Goal: Information Seeking & Learning: Learn about a topic

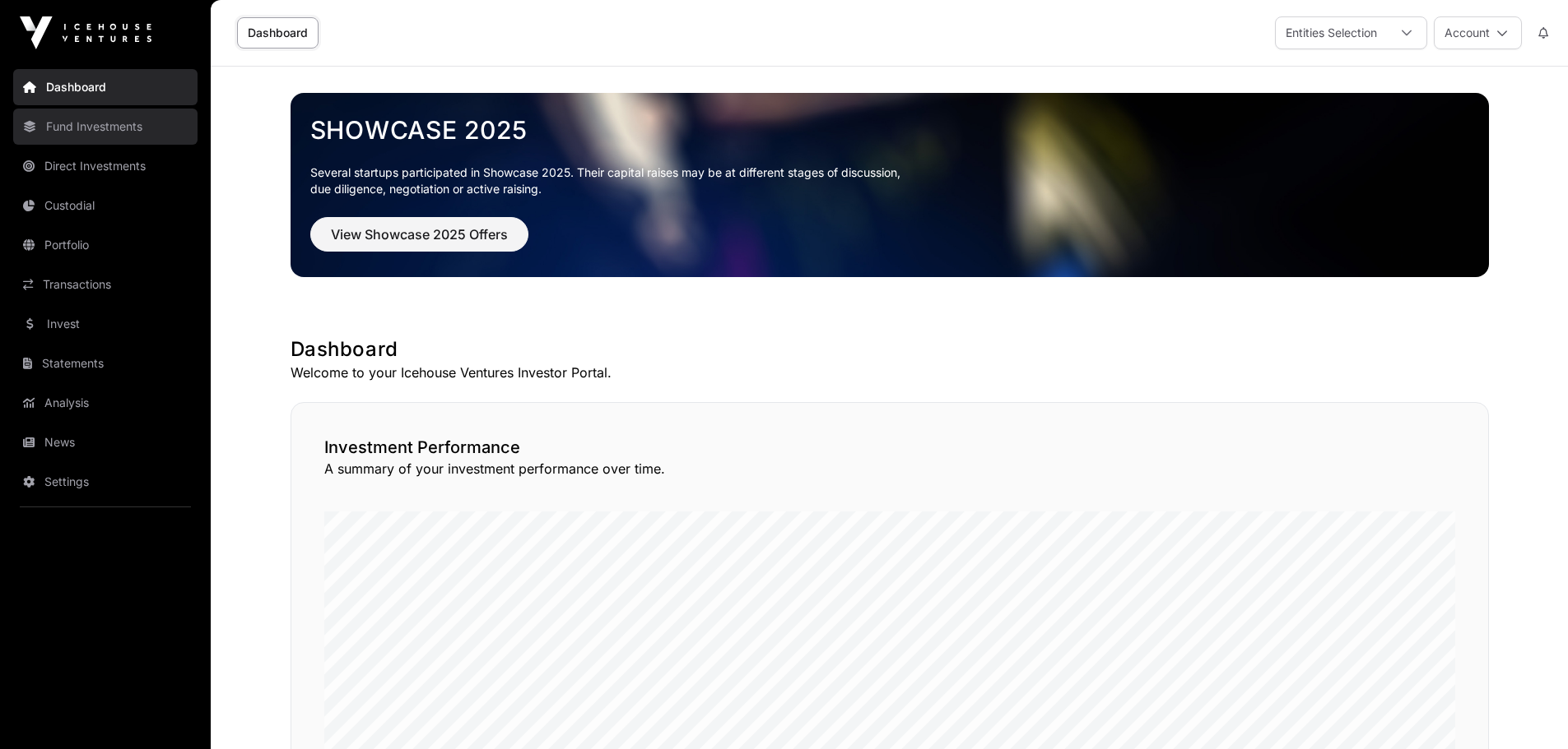
click at [69, 128] on link "Fund Investments" at bounding box center [105, 126] width 184 height 36
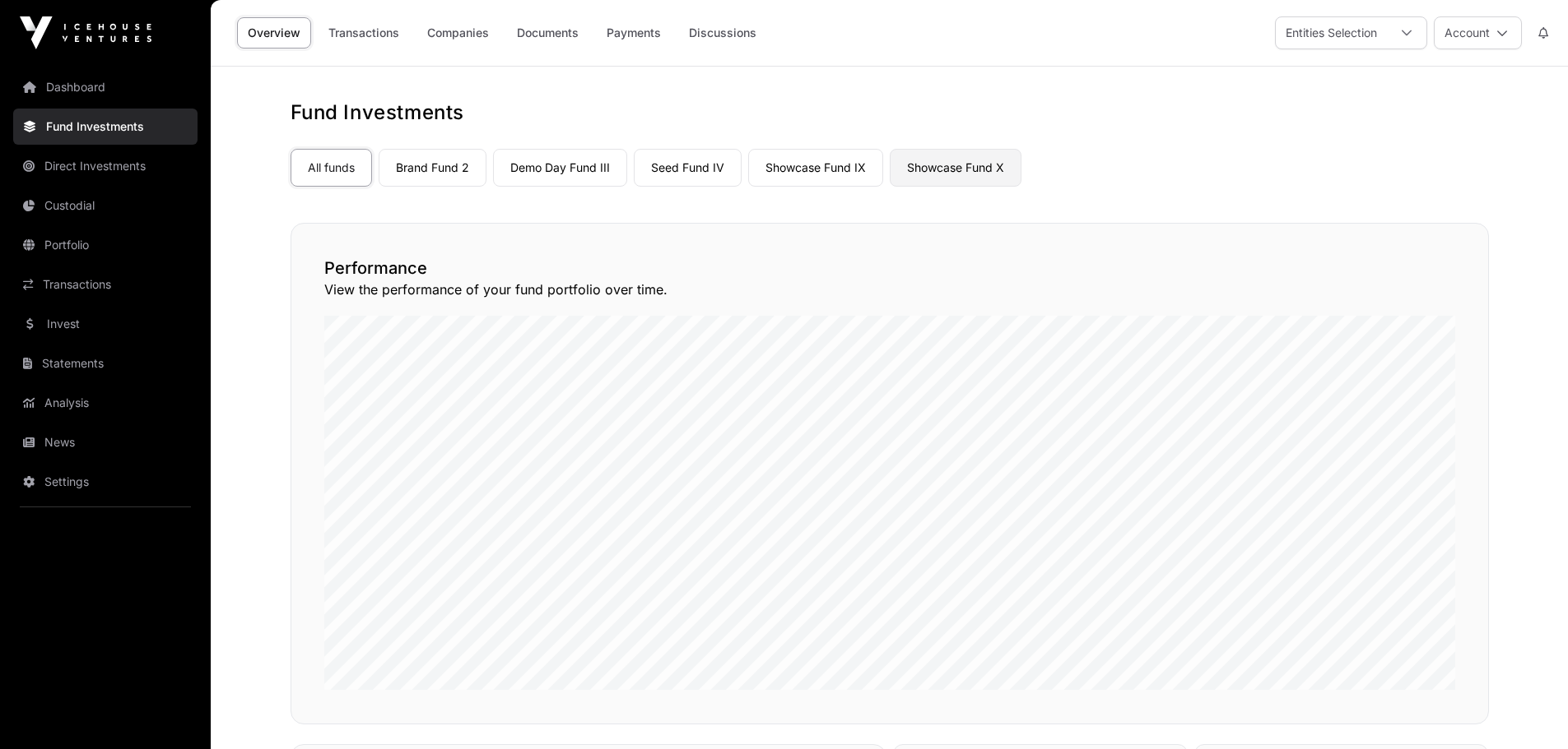
click at [933, 166] on link "Showcase Fund X" at bounding box center [955, 167] width 131 height 38
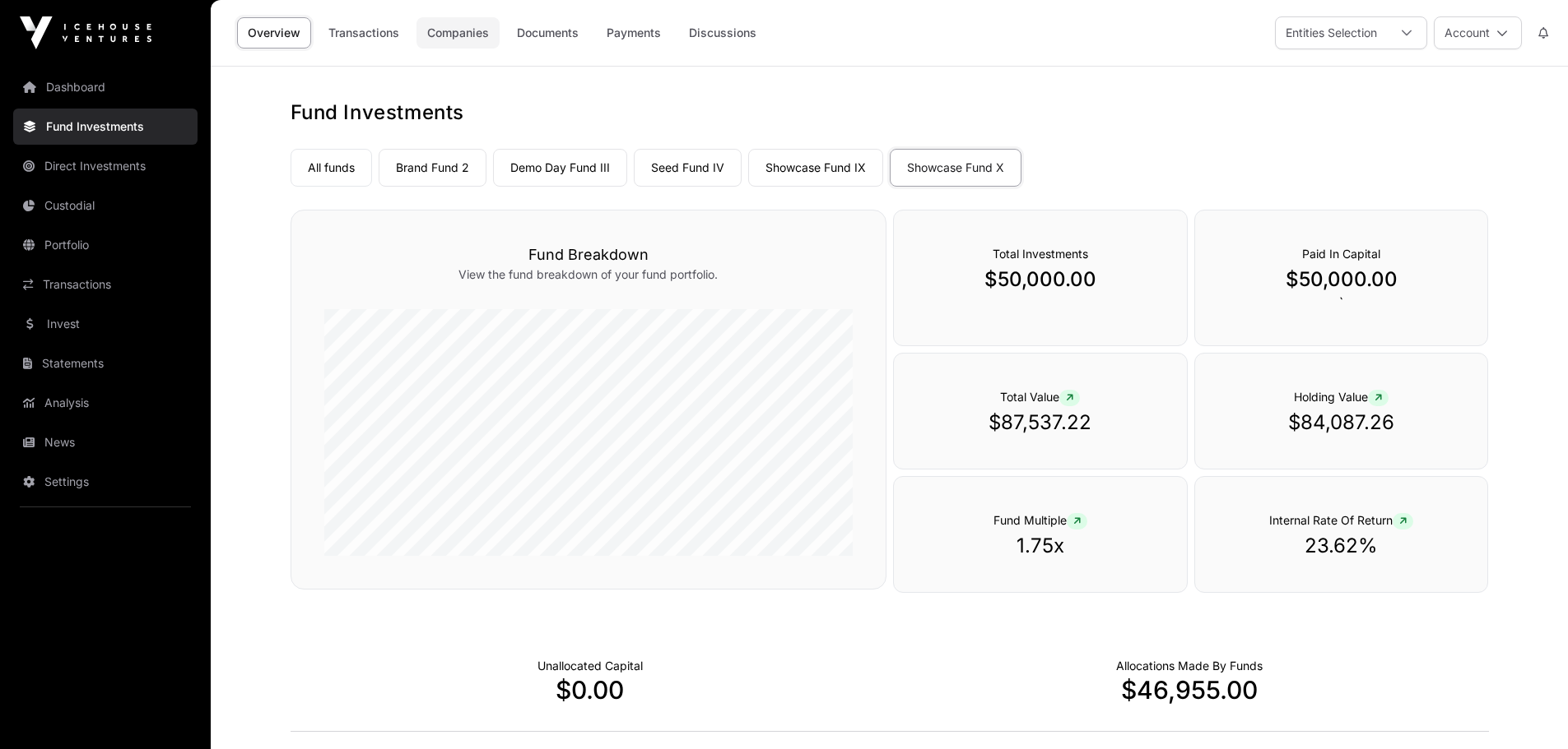
click at [463, 28] on link "Companies" at bounding box center [458, 33] width 83 height 32
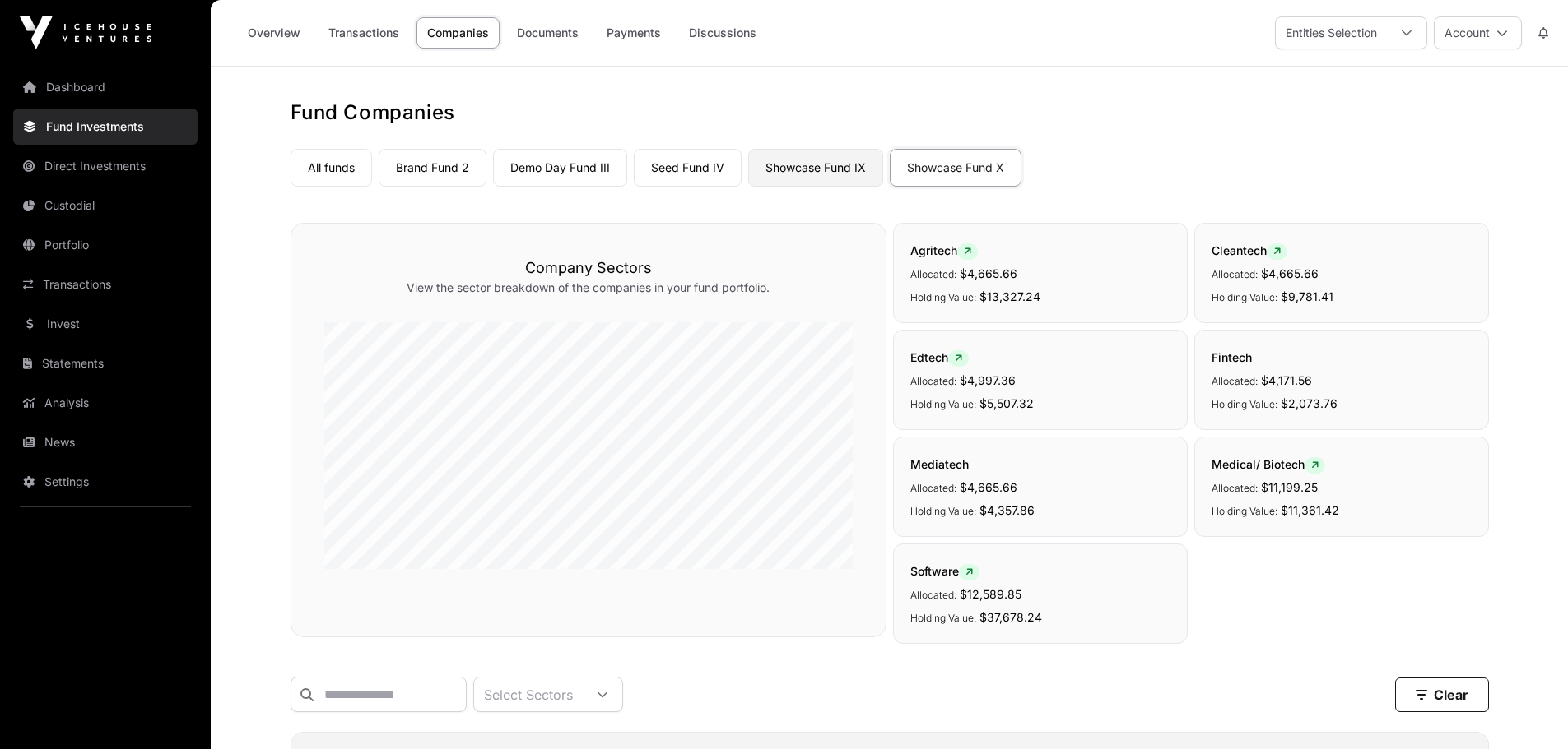
click at [784, 166] on link "Showcase Fund IX" at bounding box center [815, 167] width 135 height 38
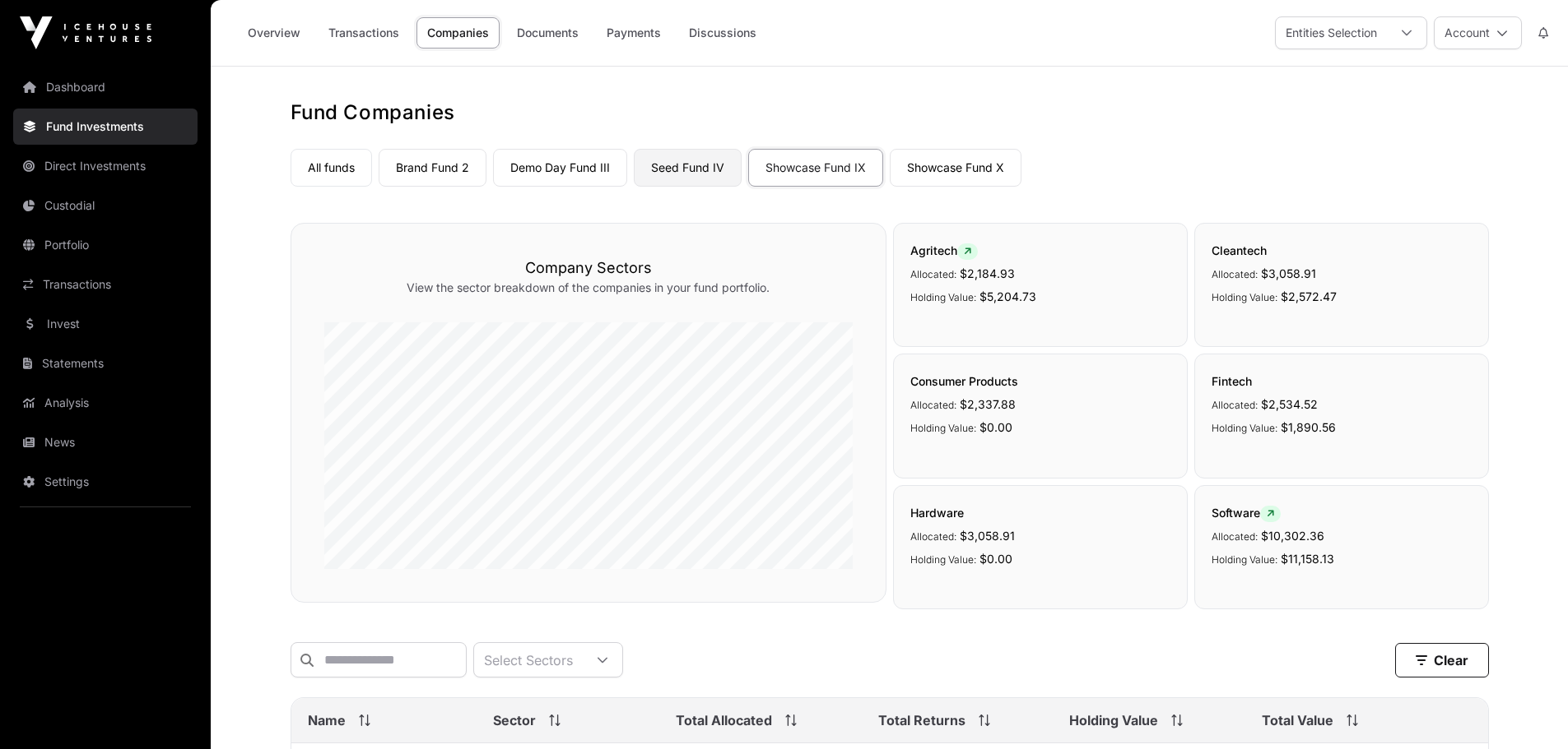
click at [679, 163] on link "Seed Fund IV" at bounding box center [687, 167] width 108 height 38
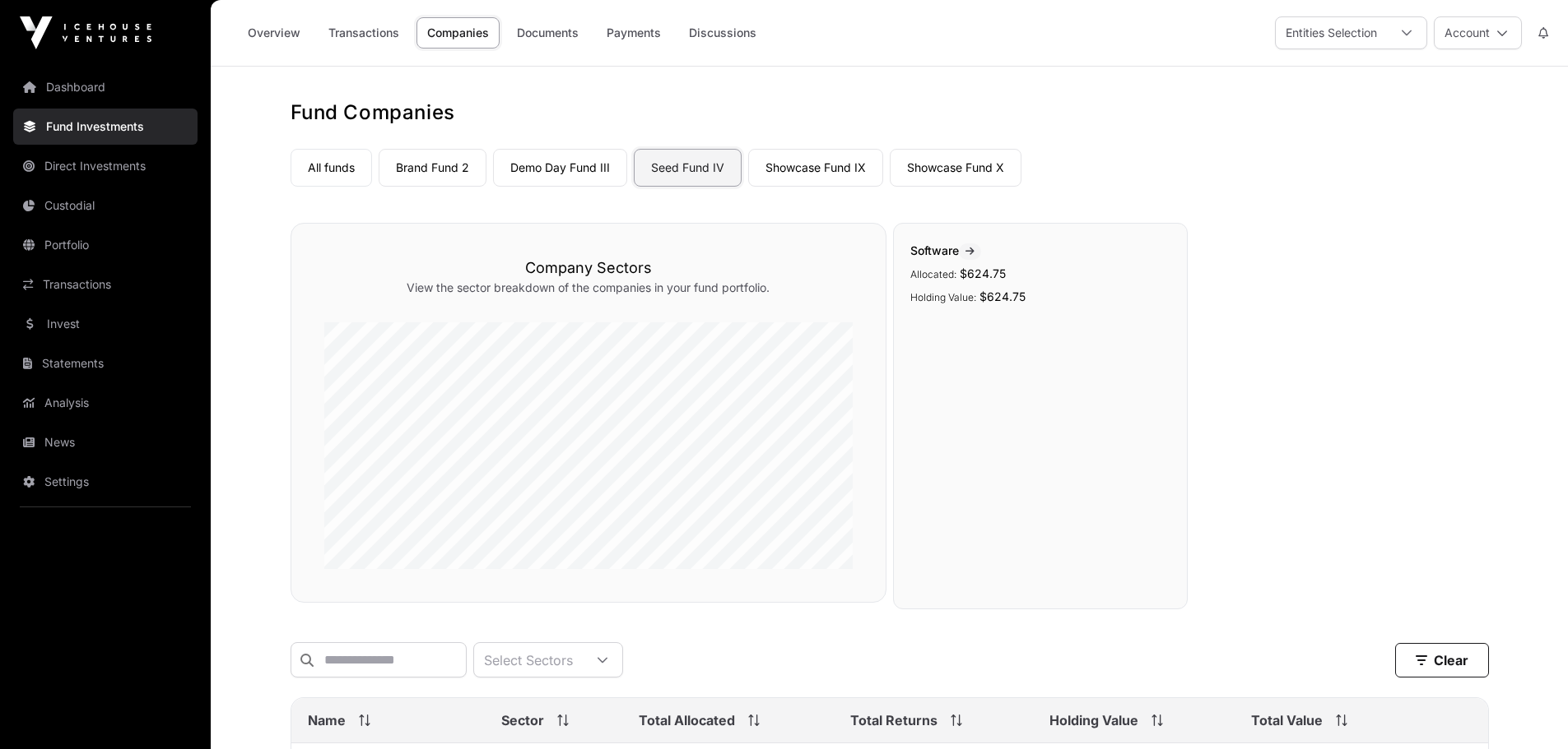
click at [690, 163] on link "Seed Fund IV" at bounding box center [687, 167] width 108 height 38
click at [436, 166] on link "Brand Fund 2" at bounding box center [432, 167] width 108 height 38
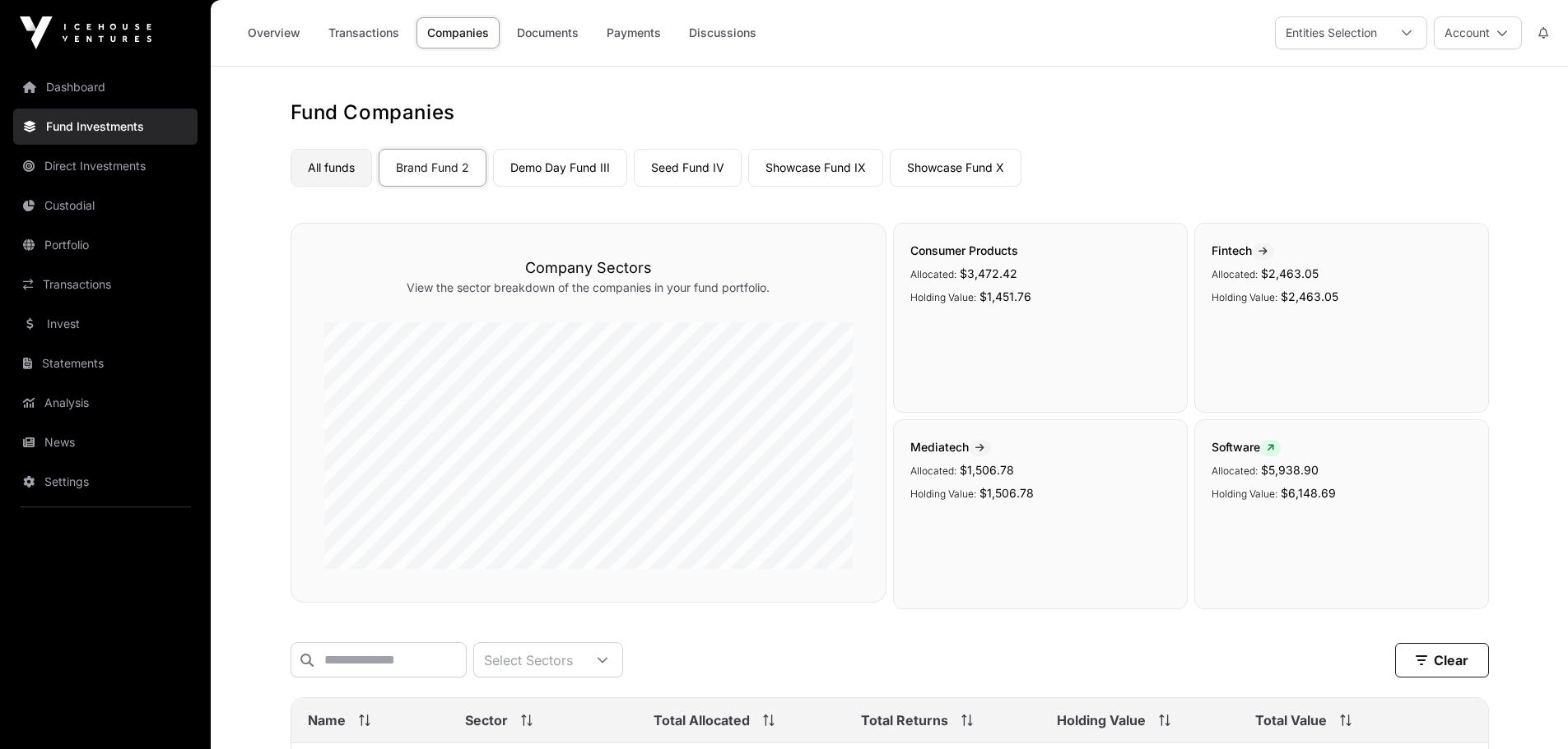
click at [331, 168] on link "All funds" at bounding box center [330, 167] width 82 height 38
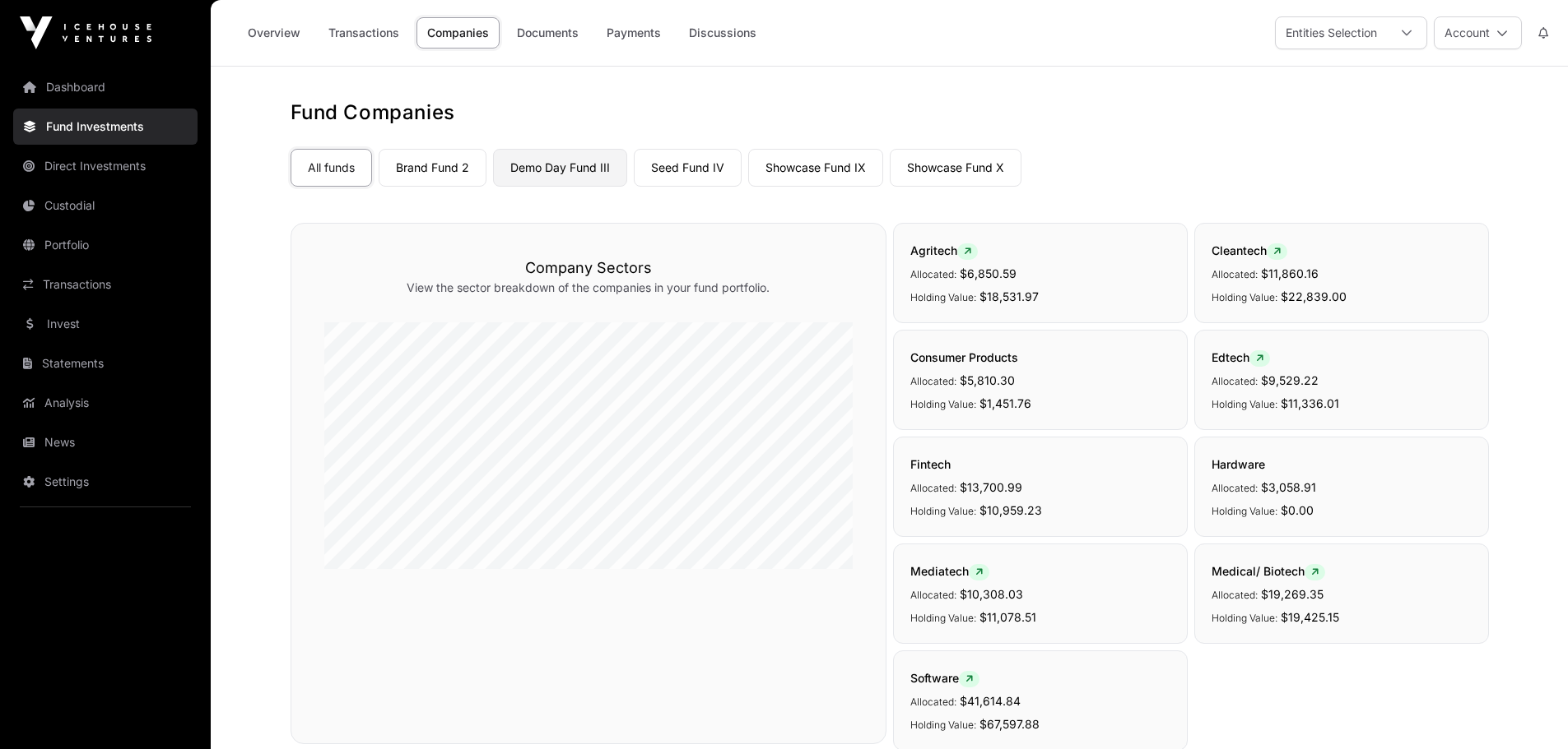
click at [576, 161] on link "Demo Day Fund III" at bounding box center [559, 167] width 134 height 38
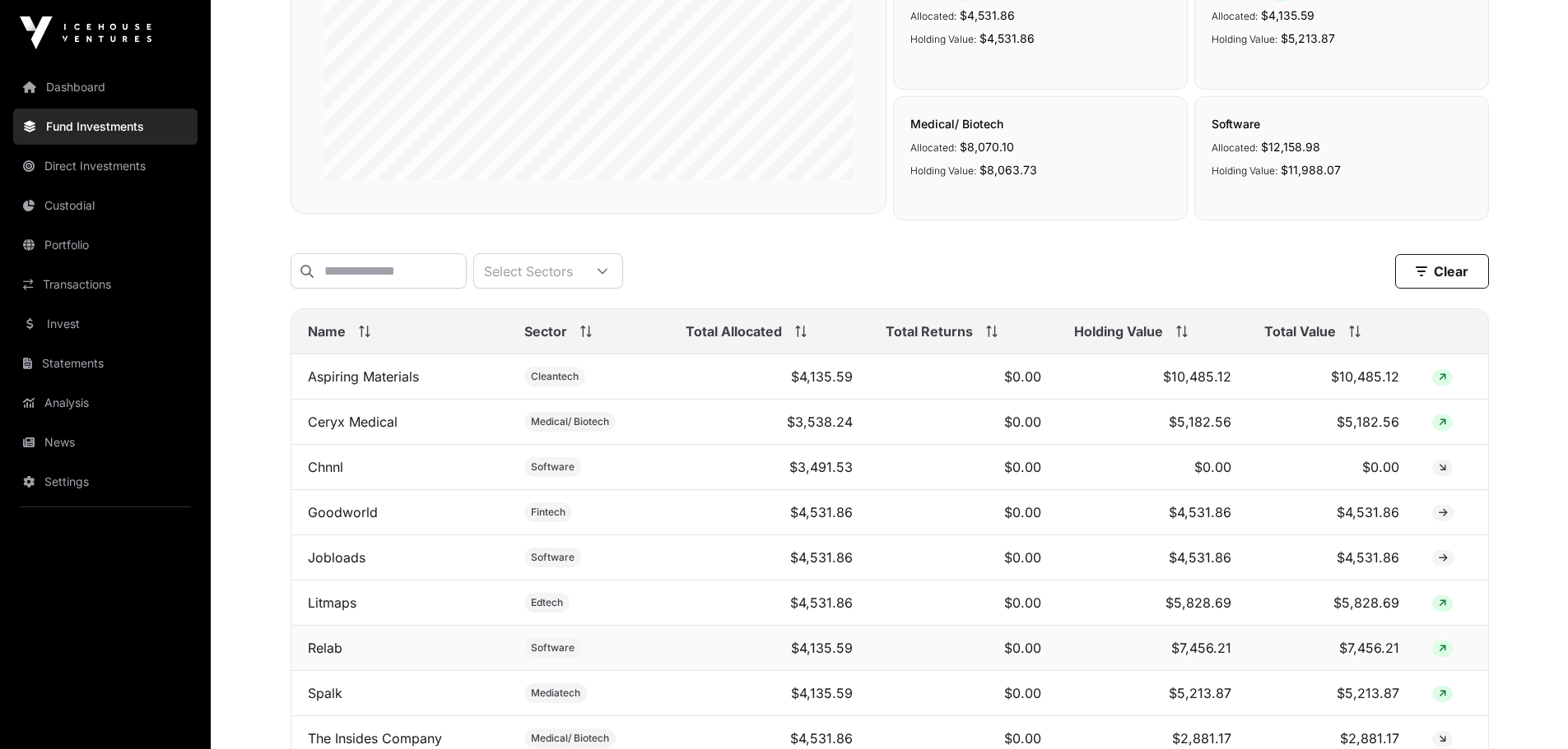
scroll to position [136, 0]
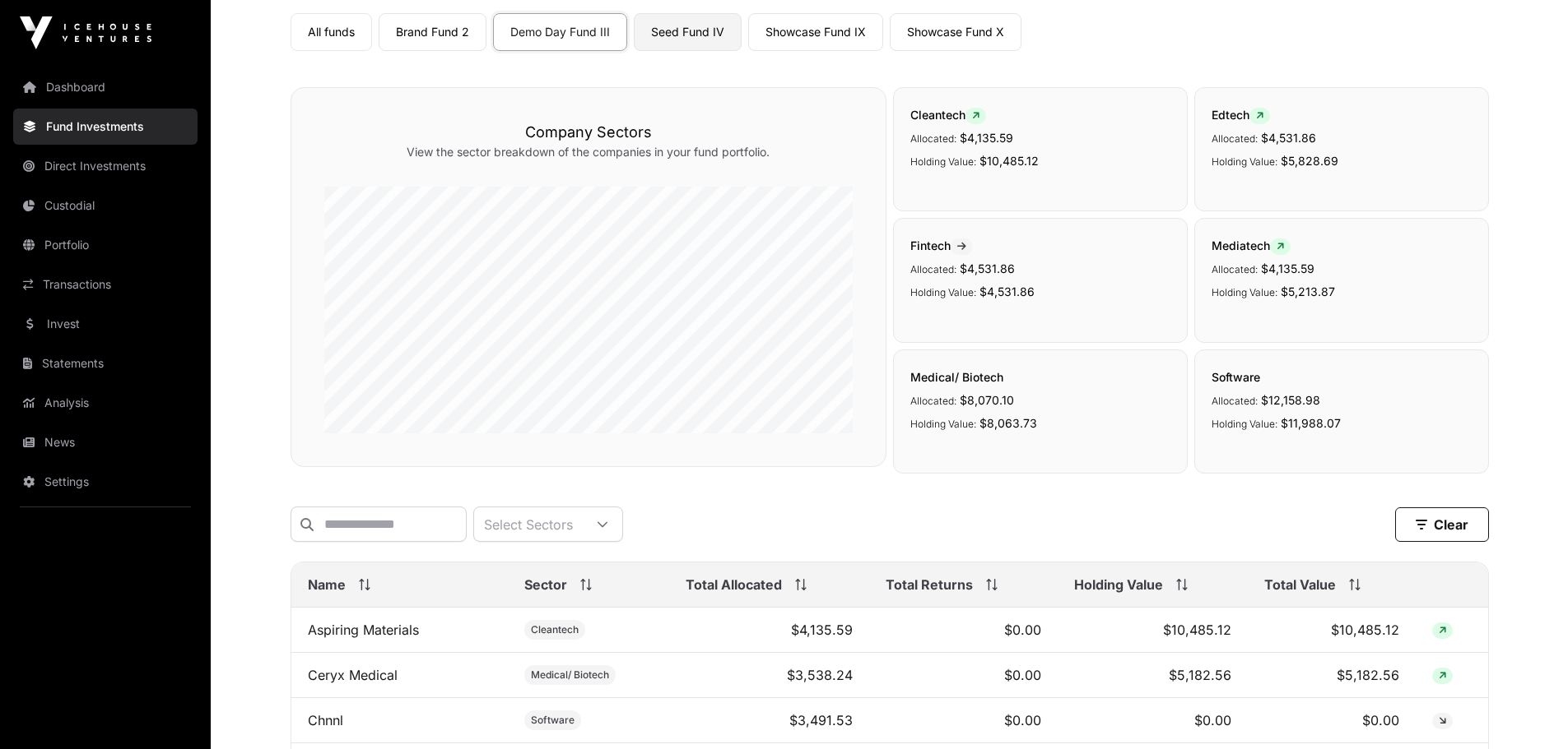
click at [684, 29] on link "Seed Fund IV" at bounding box center [687, 32] width 108 height 38
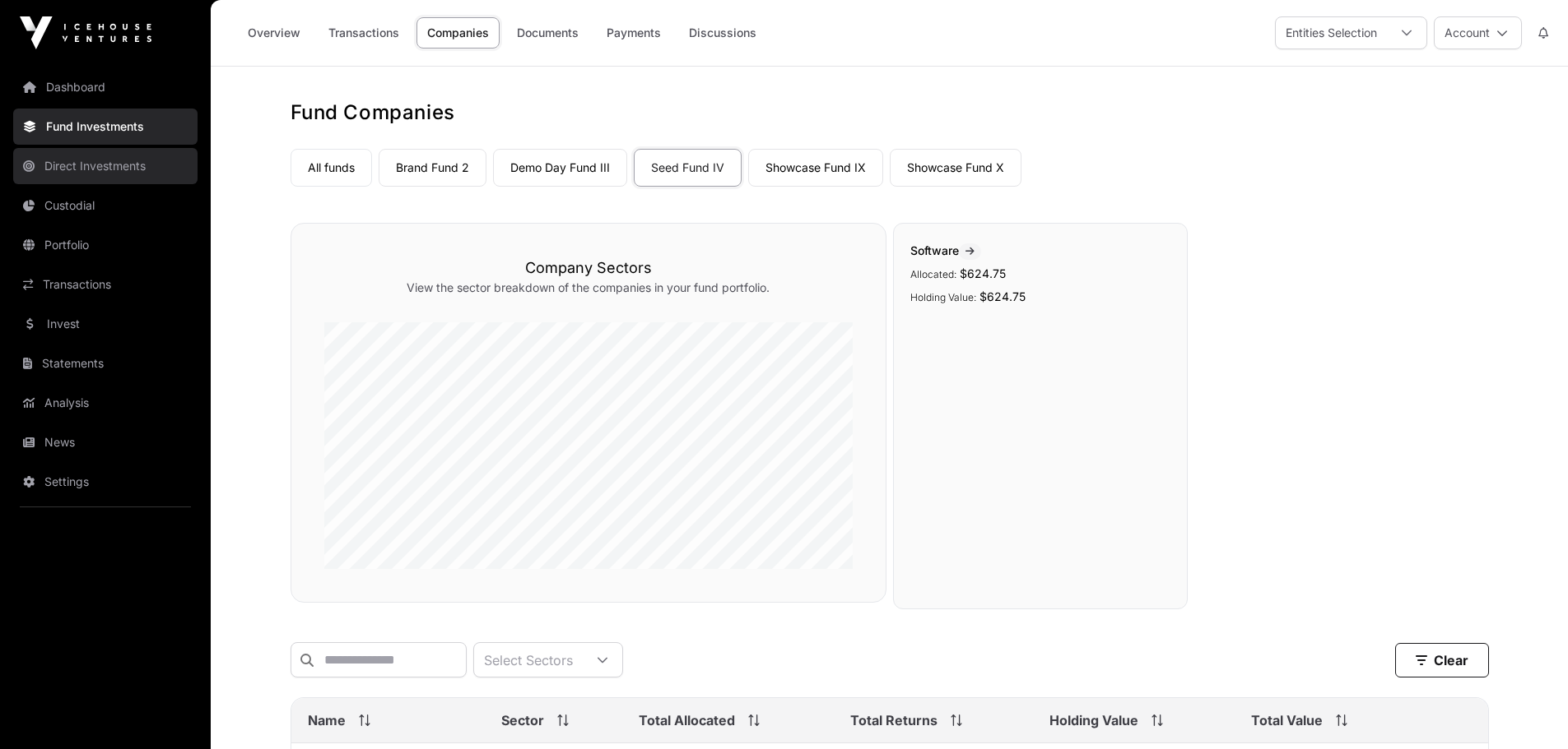
click at [70, 161] on link "Direct Investments" at bounding box center [105, 166] width 184 height 36
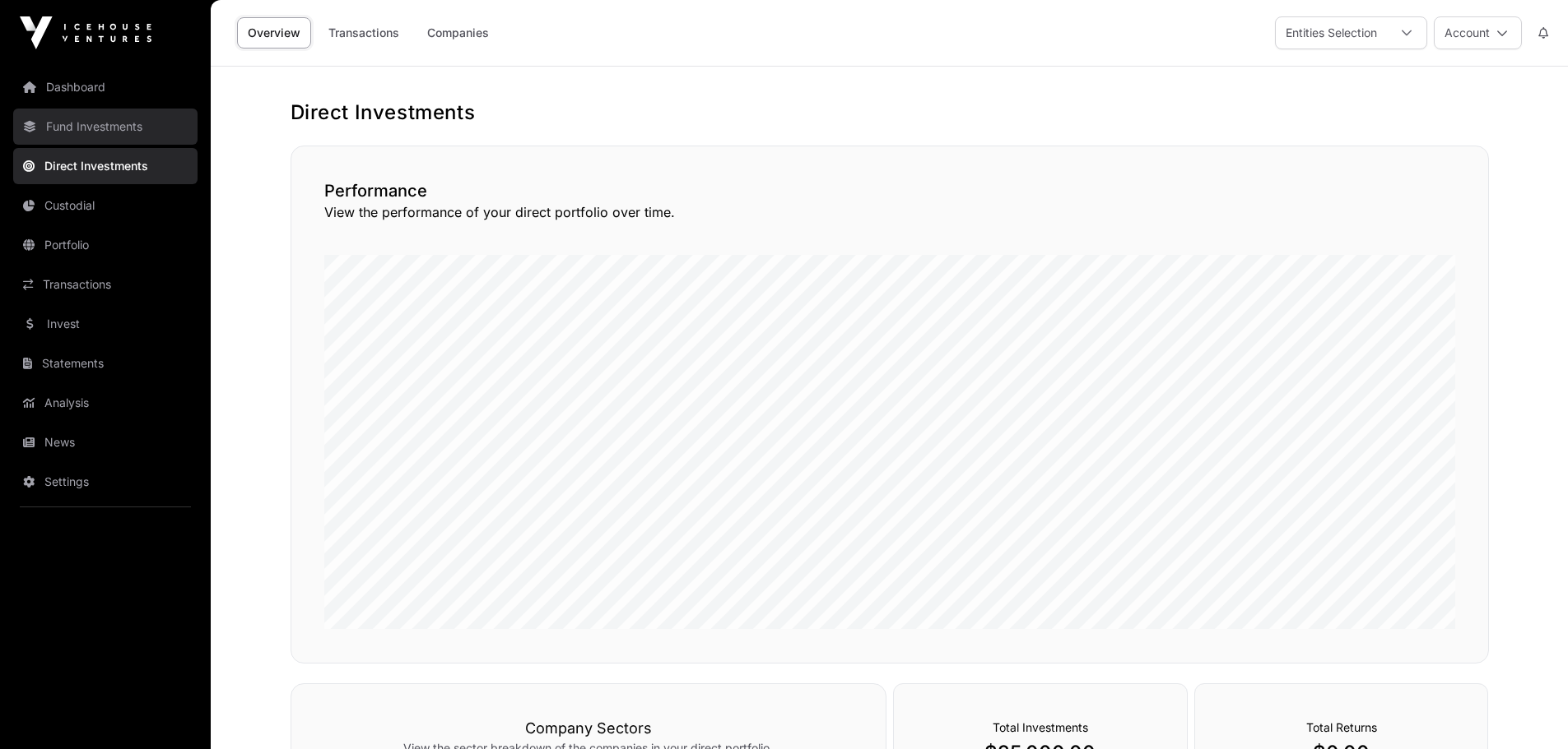
click at [64, 122] on link "Fund Investments" at bounding box center [105, 126] width 184 height 36
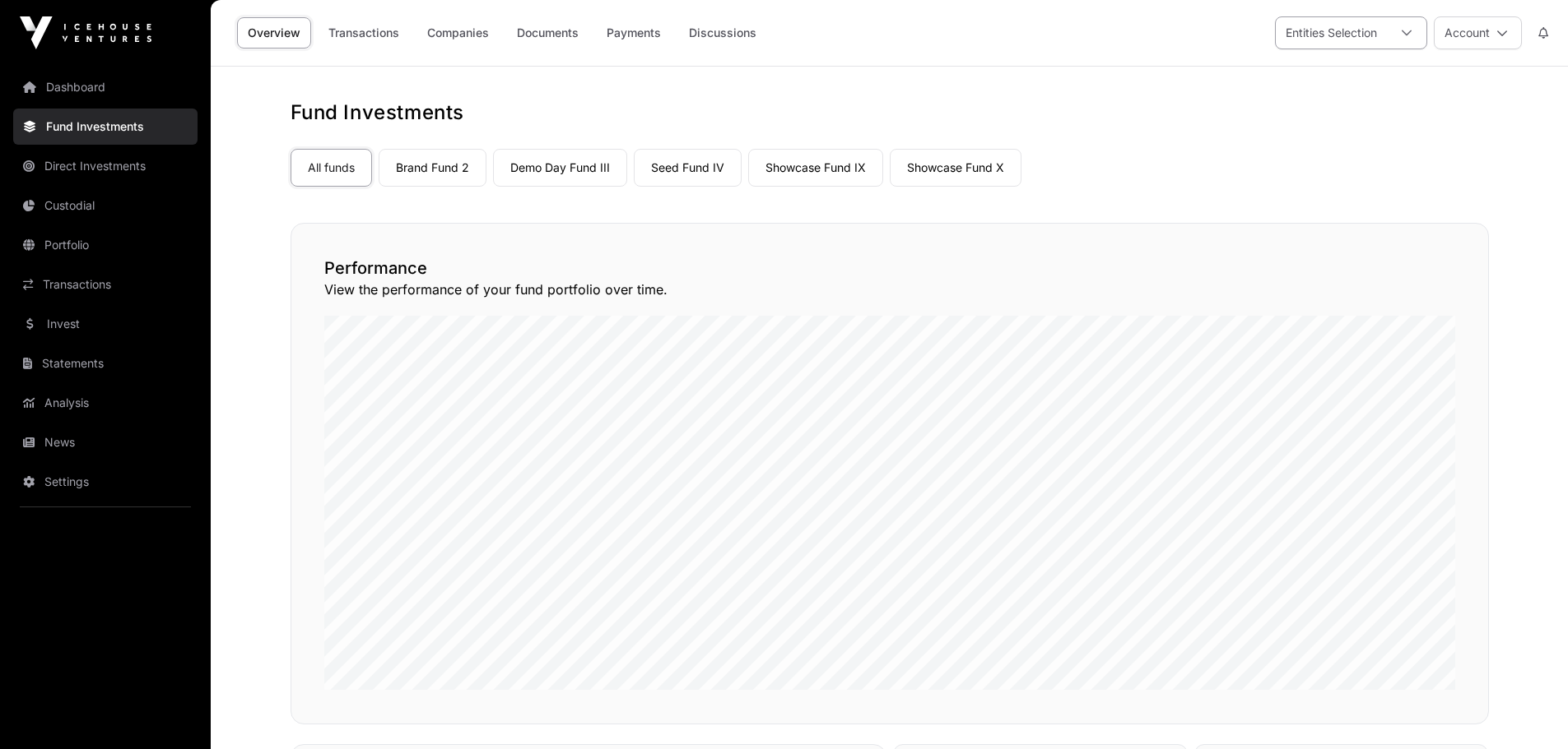
click at [1401, 26] on div at bounding box center [1406, 33] width 39 height 32
click at [1121, 136] on nav "All funds Brand Fund 2 Demo Day Fund III Seed Fund IV Showcase Fund IX Showcase…" at bounding box center [889, 165] width 1198 height 77
click at [328, 171] on link "All funds" at bounding box center [330, 167] width 82 height 38
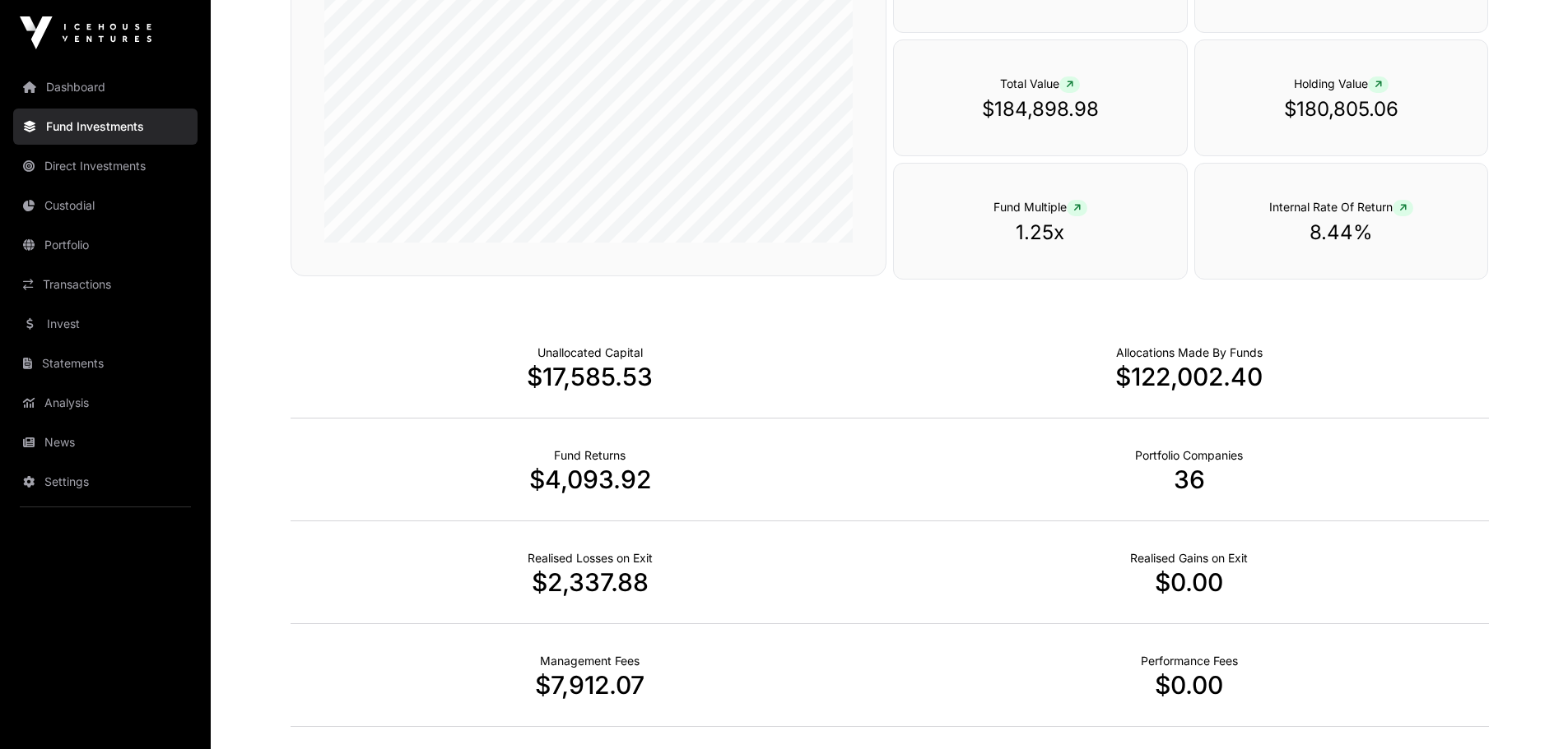
scroll to position [964, 0]
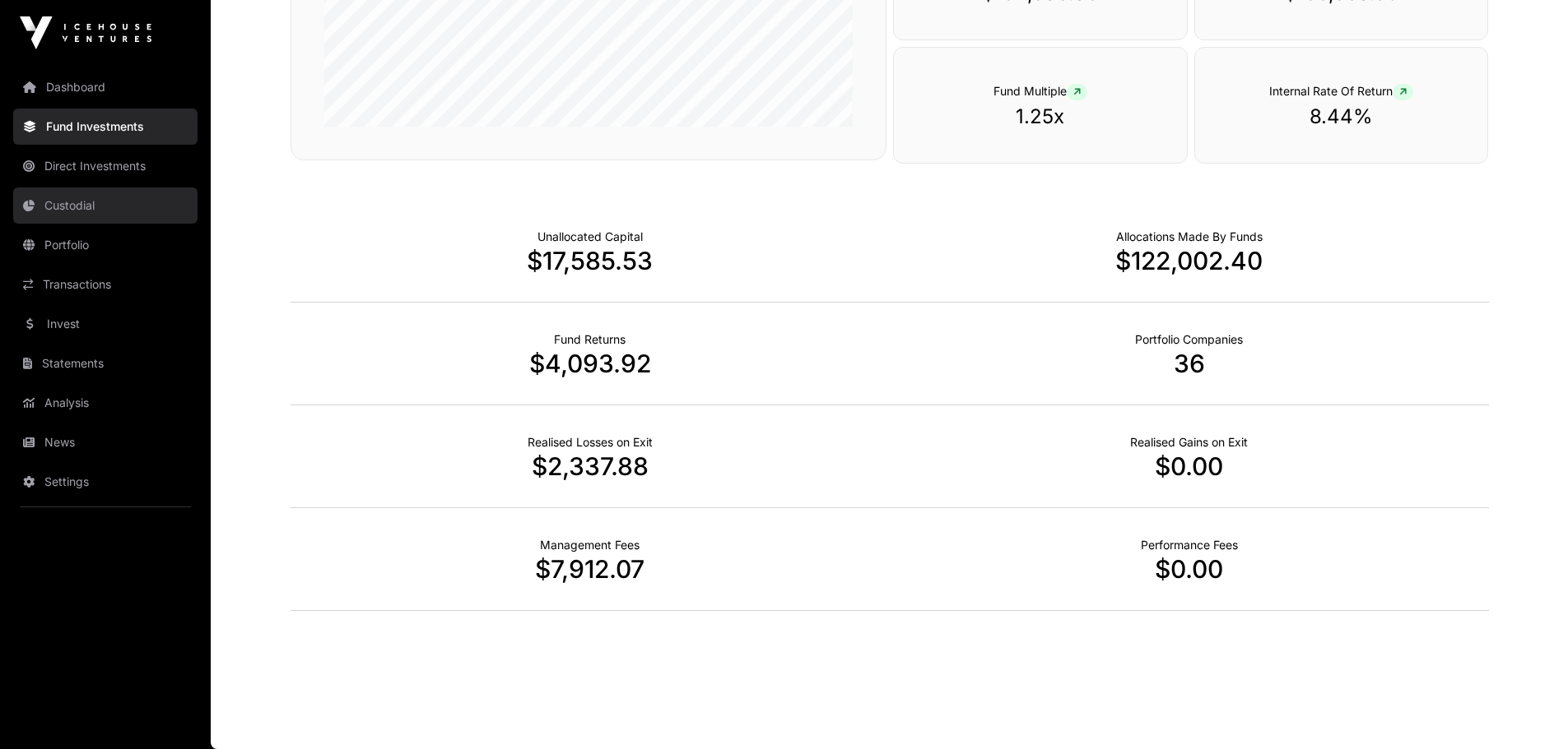
click at [70, 204] on link "Custodial" at bounding box center [105, 205] width 184 height 36
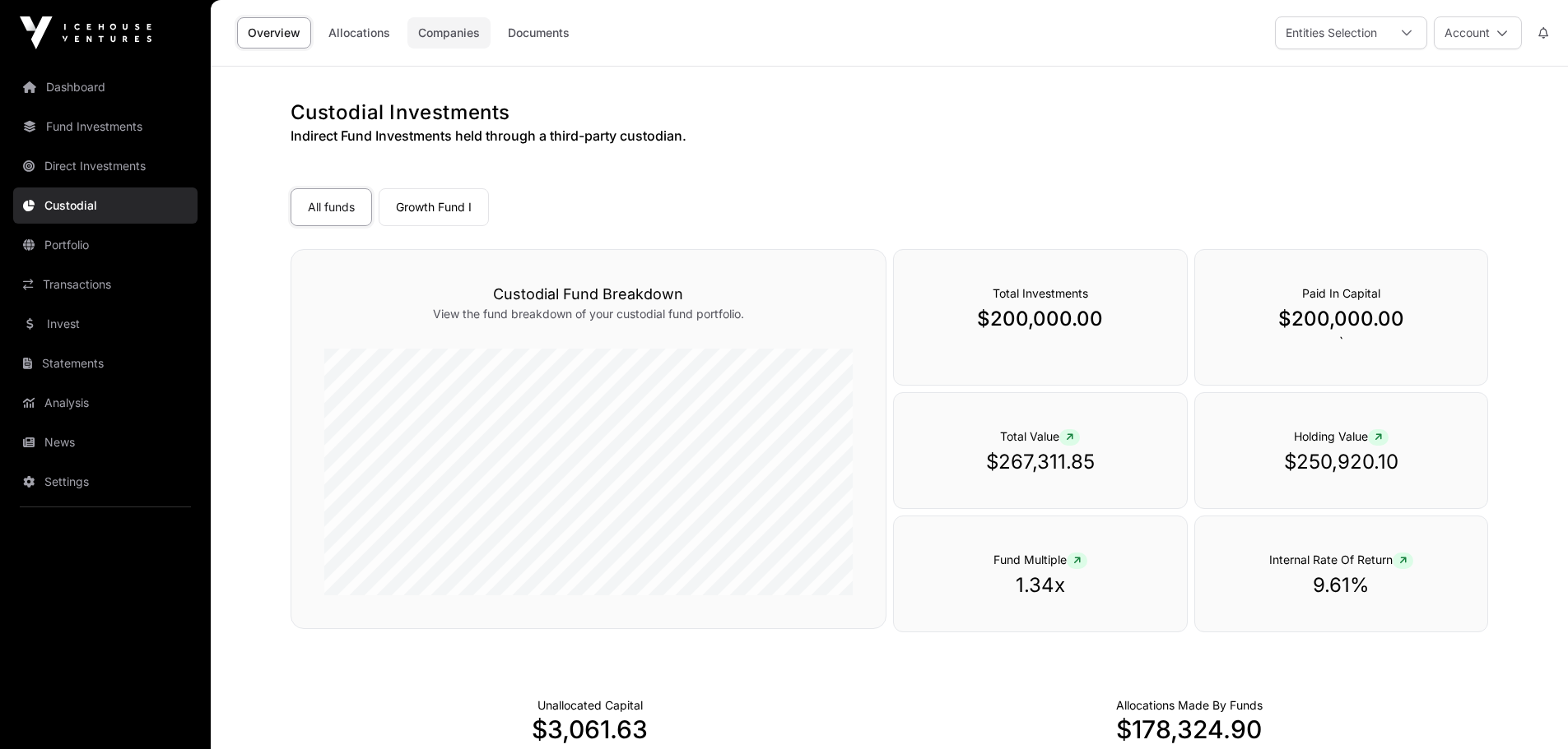
click at [460, 32] on link "Companies" at bounding box center [449, 33] width 83 height 32
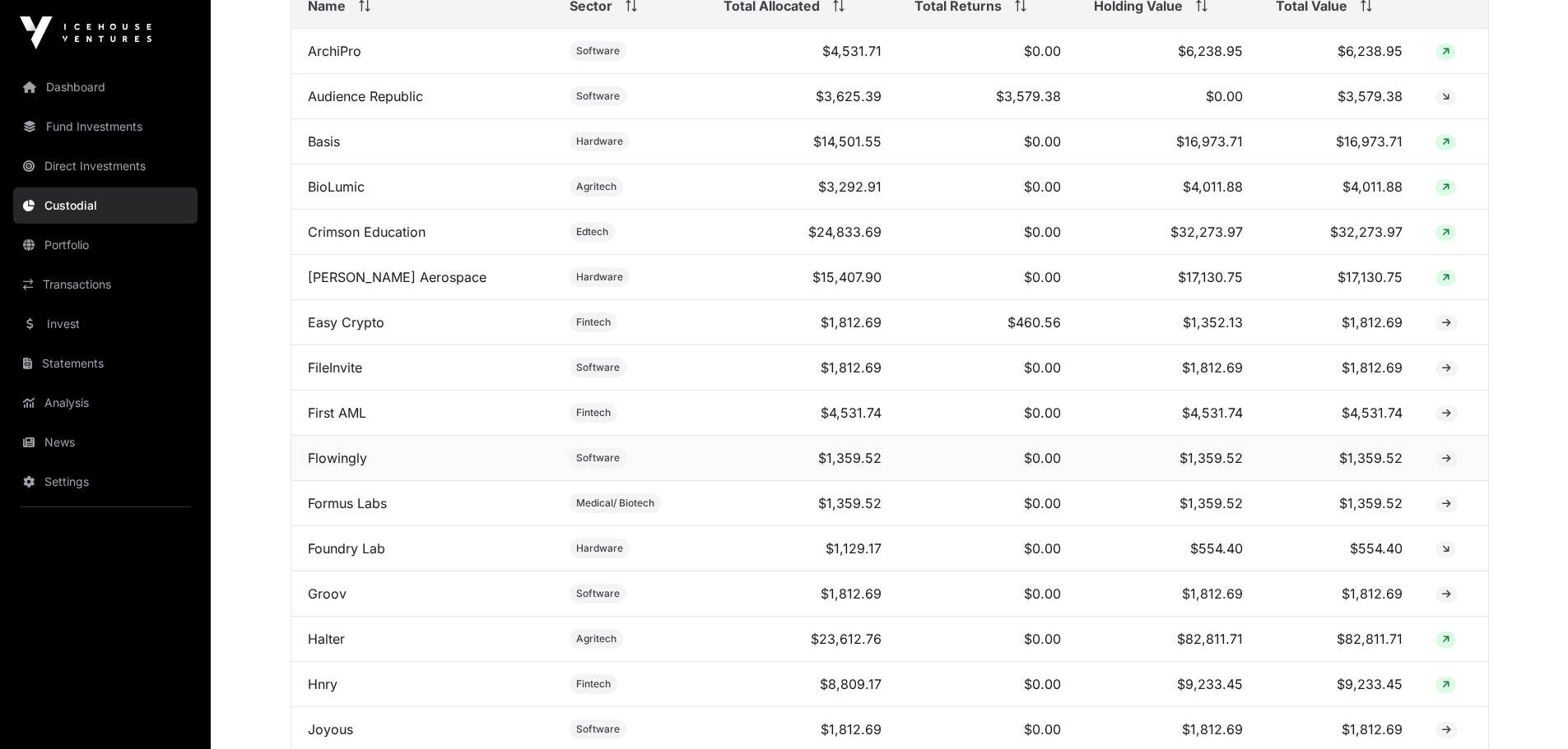
scroll to position [721, 0]
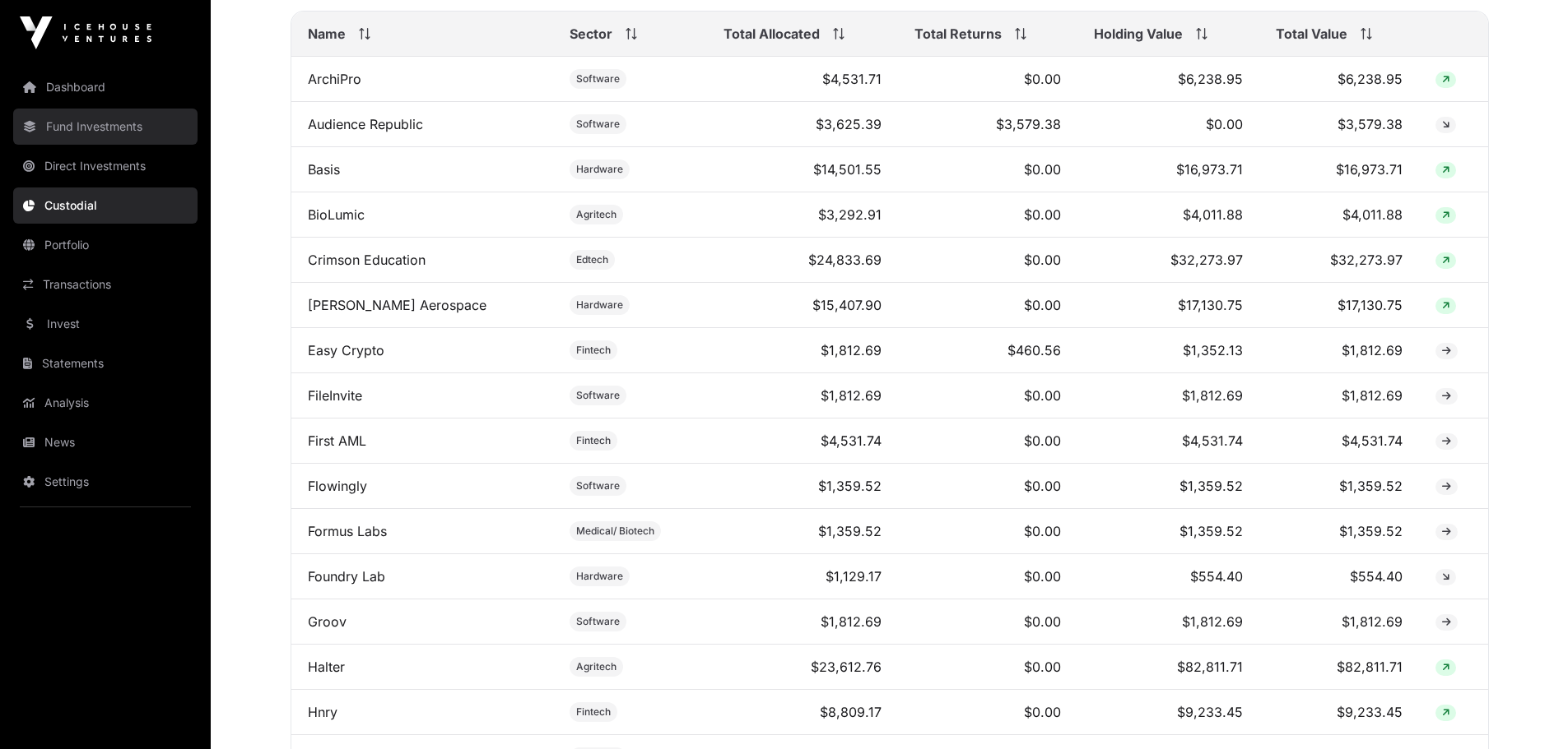
click at [84, 117] on link "Fund Investments" at bounding box center [105, 126] width 184 height 36
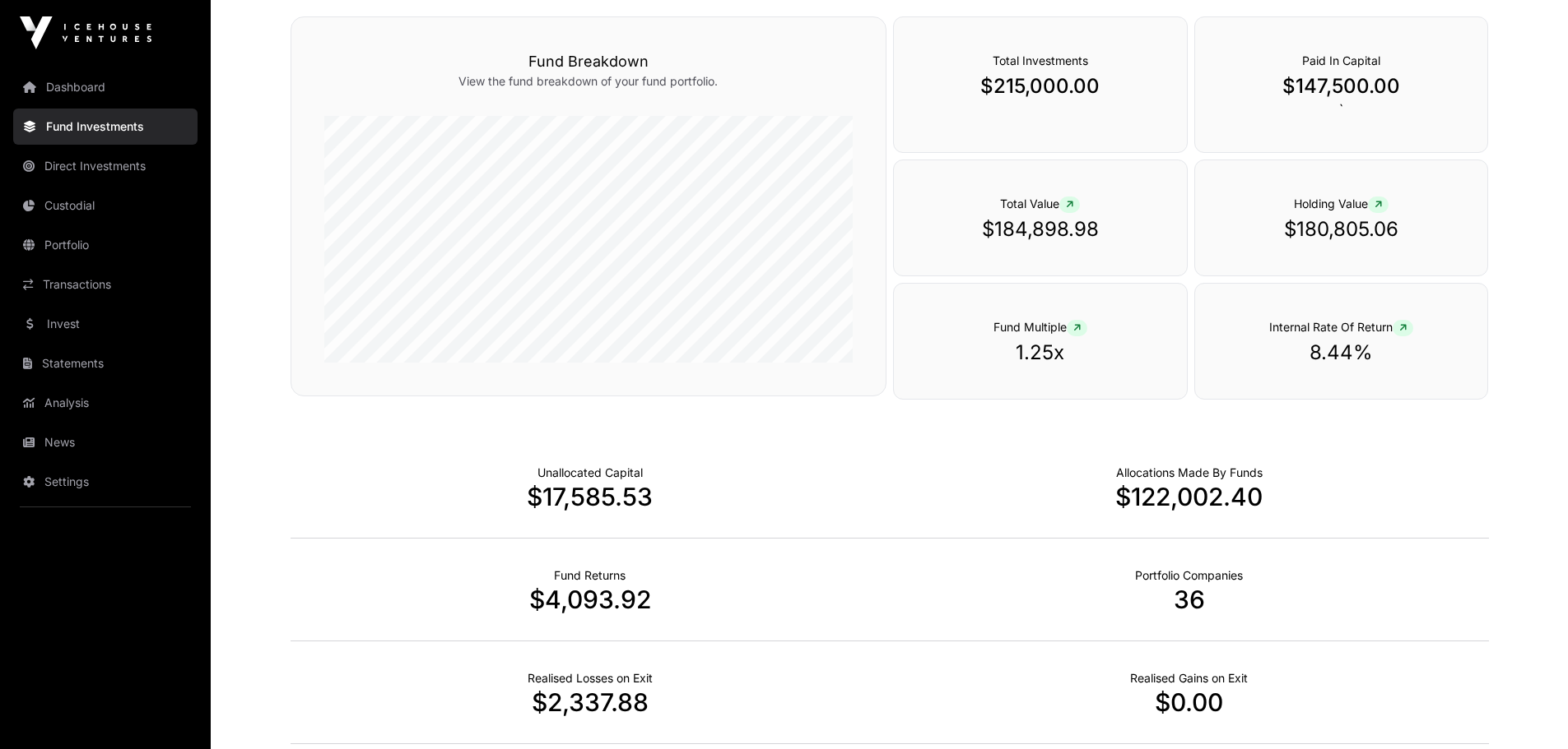
scroll to position [635, 0]
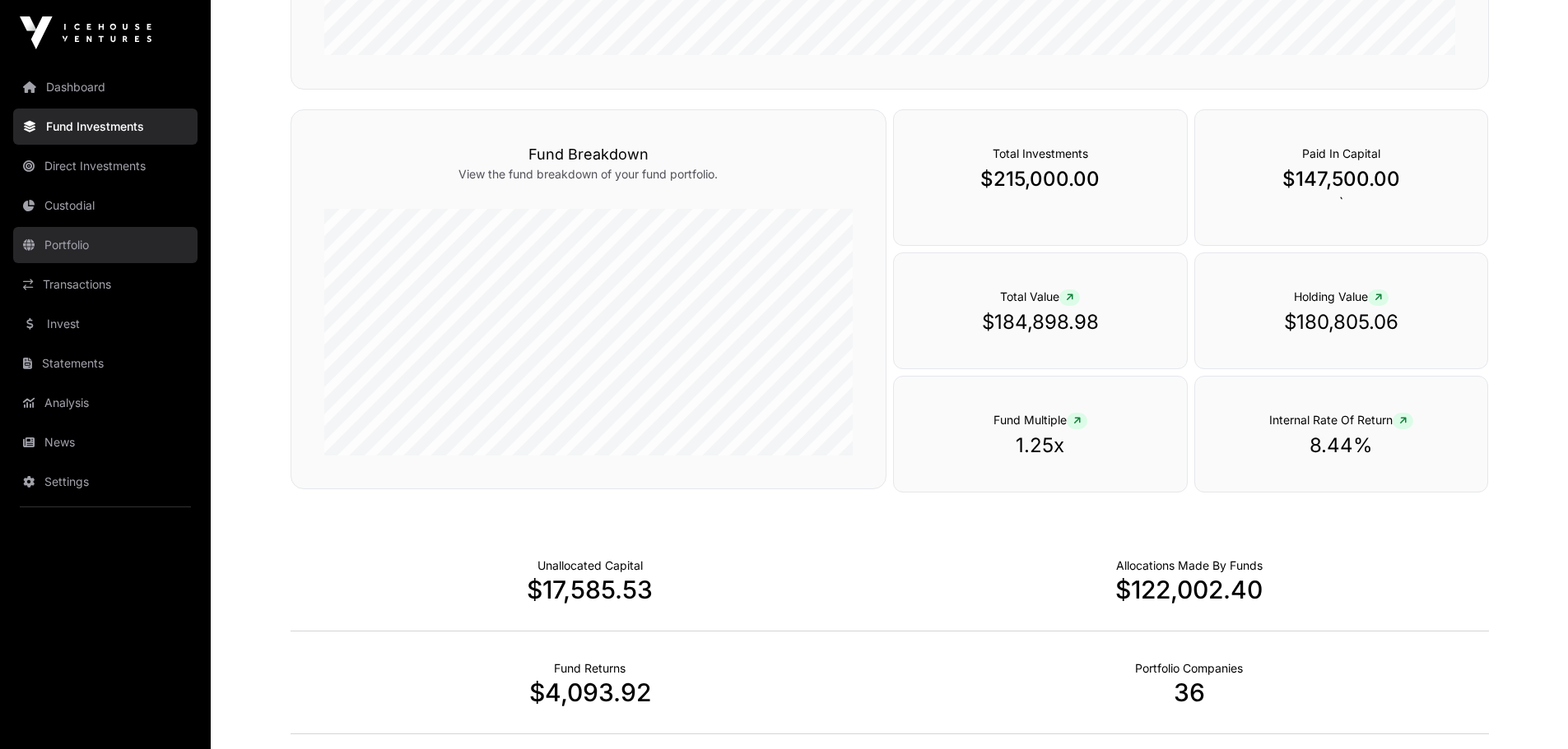
click at [74, 237] on link "Portfolio" at bounding box center [105, 244] width 184 height 36
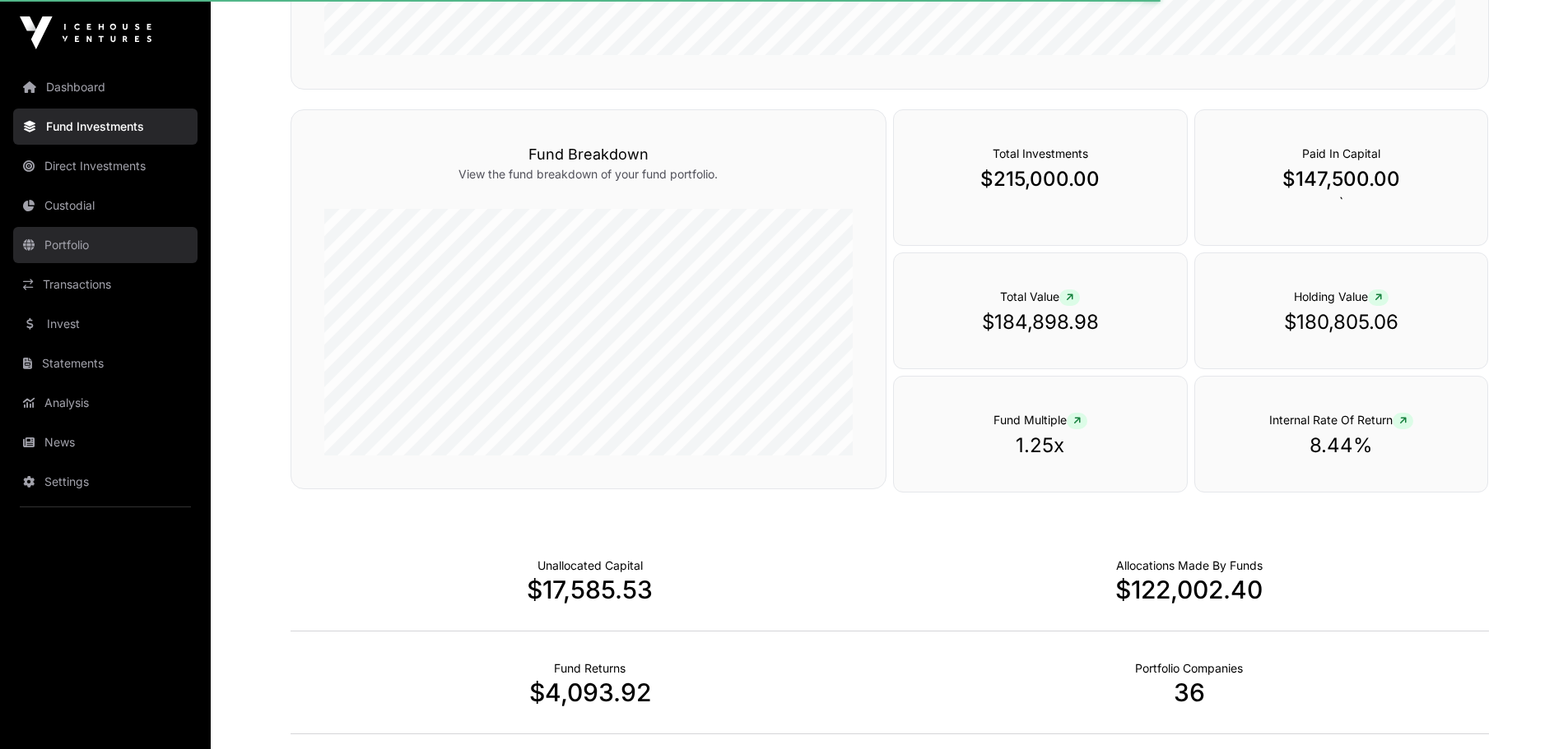
click at [63, 245] on link "Portfolio" at bounding box center [105, 244] width 184 height 36
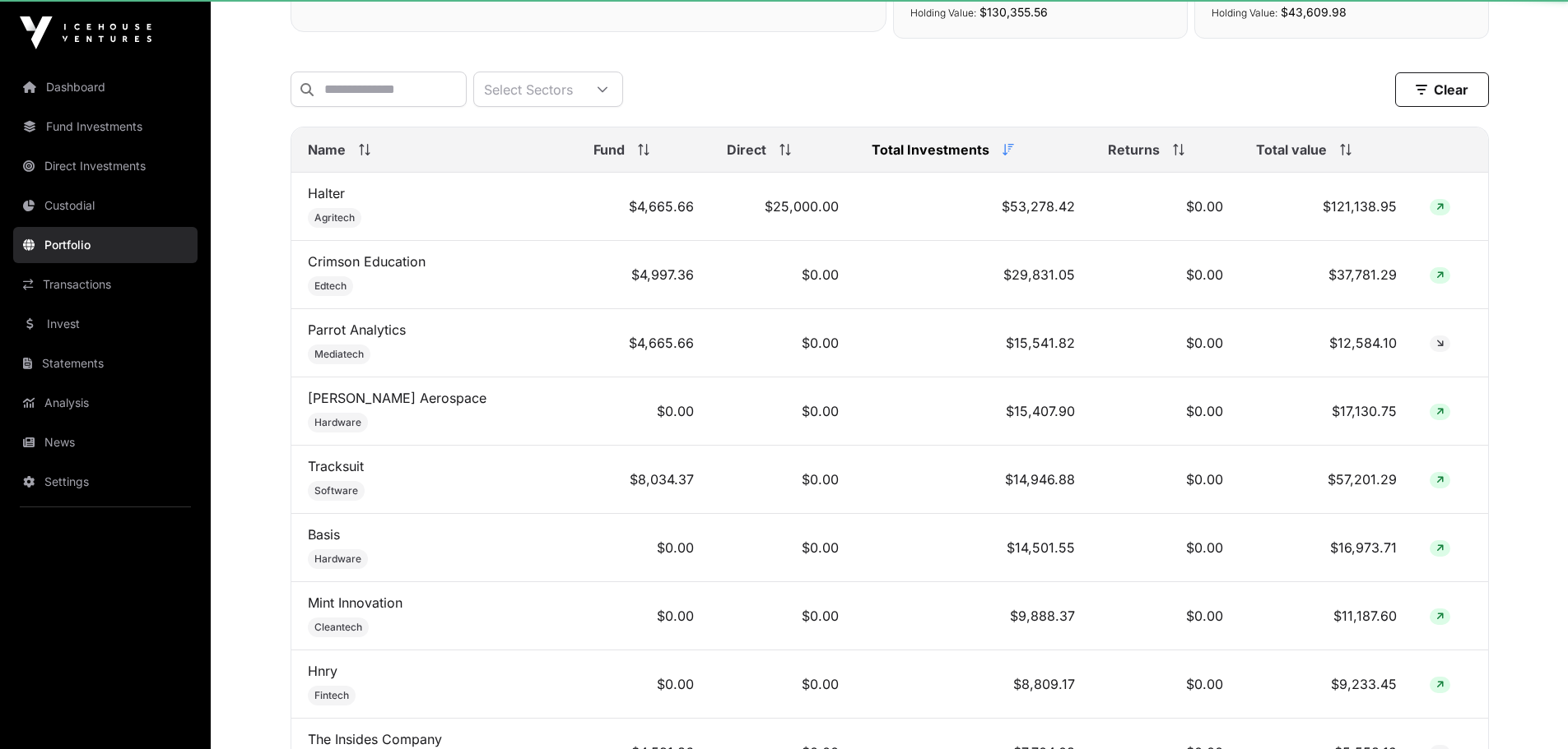
click at [63, 245] on link "Portfolio" at bounding box center [105, 244] width 184 height 36
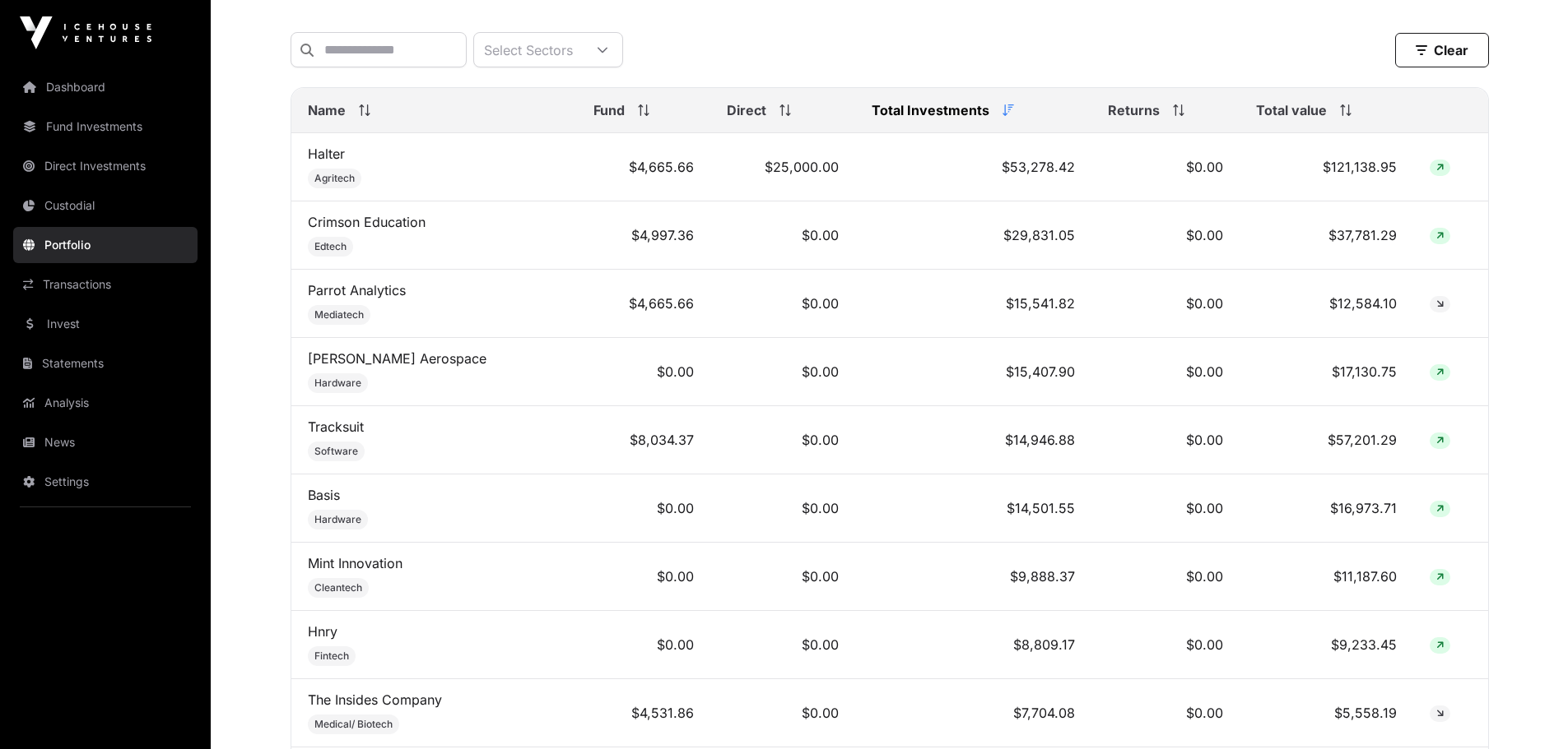
scroll to position [699, 0]
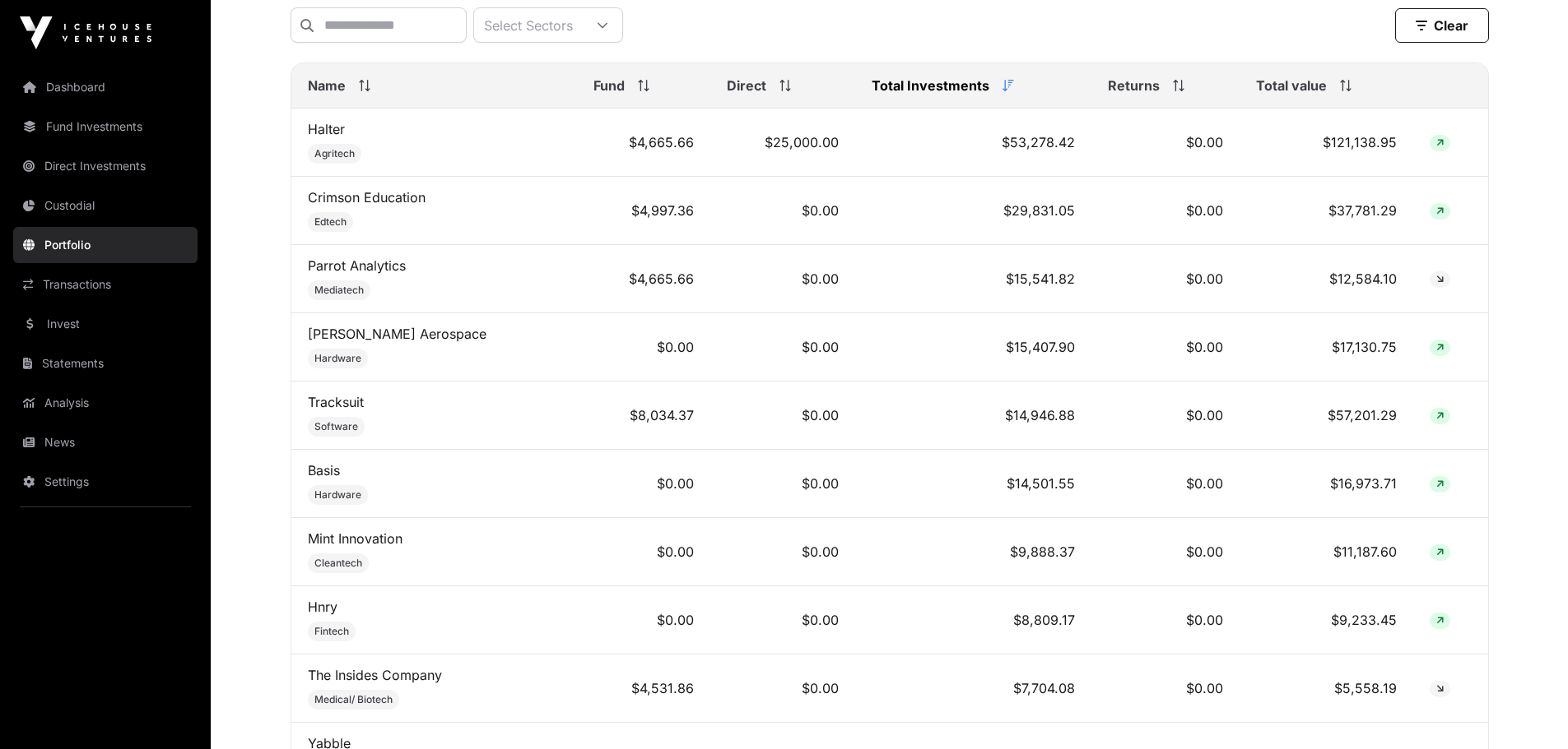
click at [1340, 91] on icon at bounding box center [1345, 85] width 11 height 11
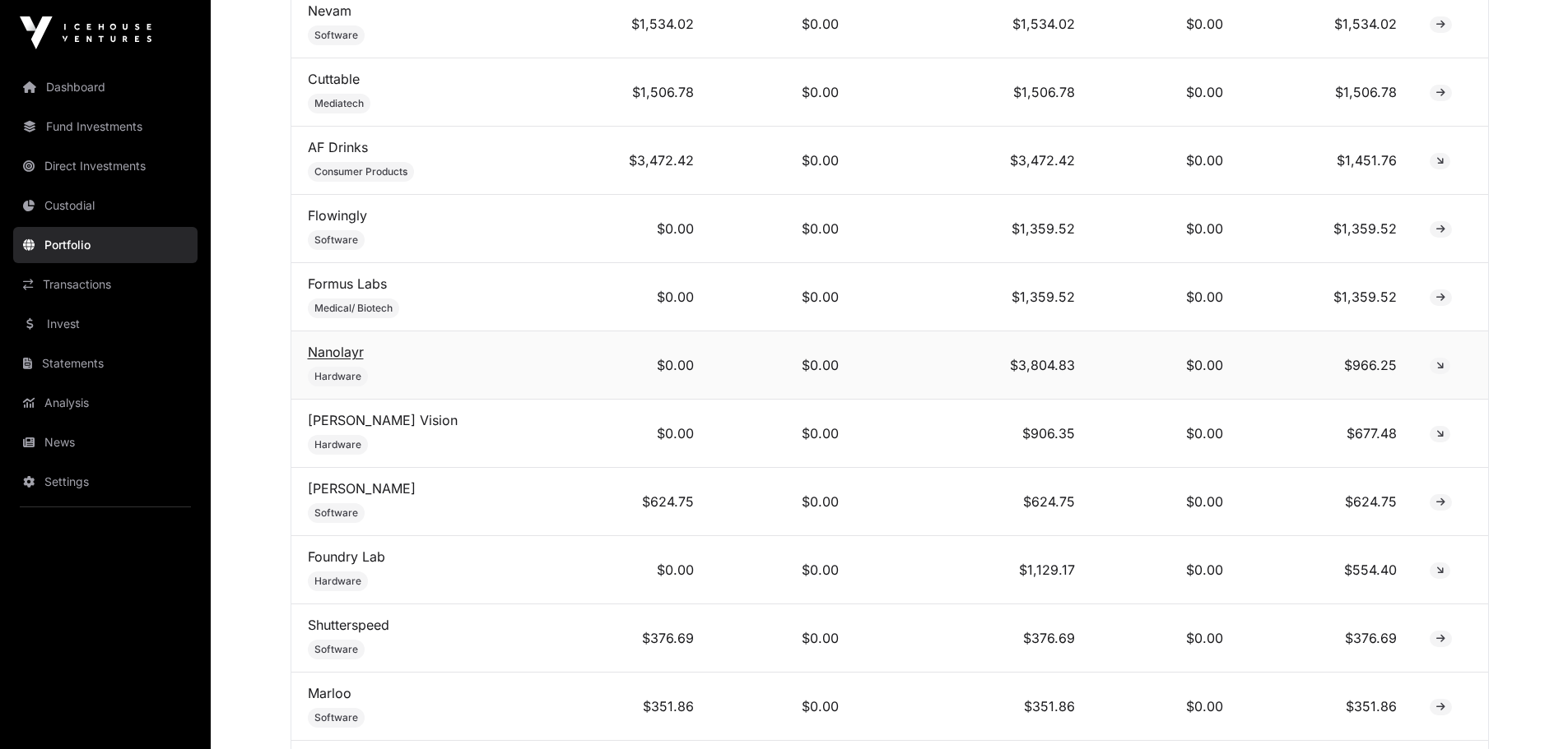
scroll to position [3742, 0]
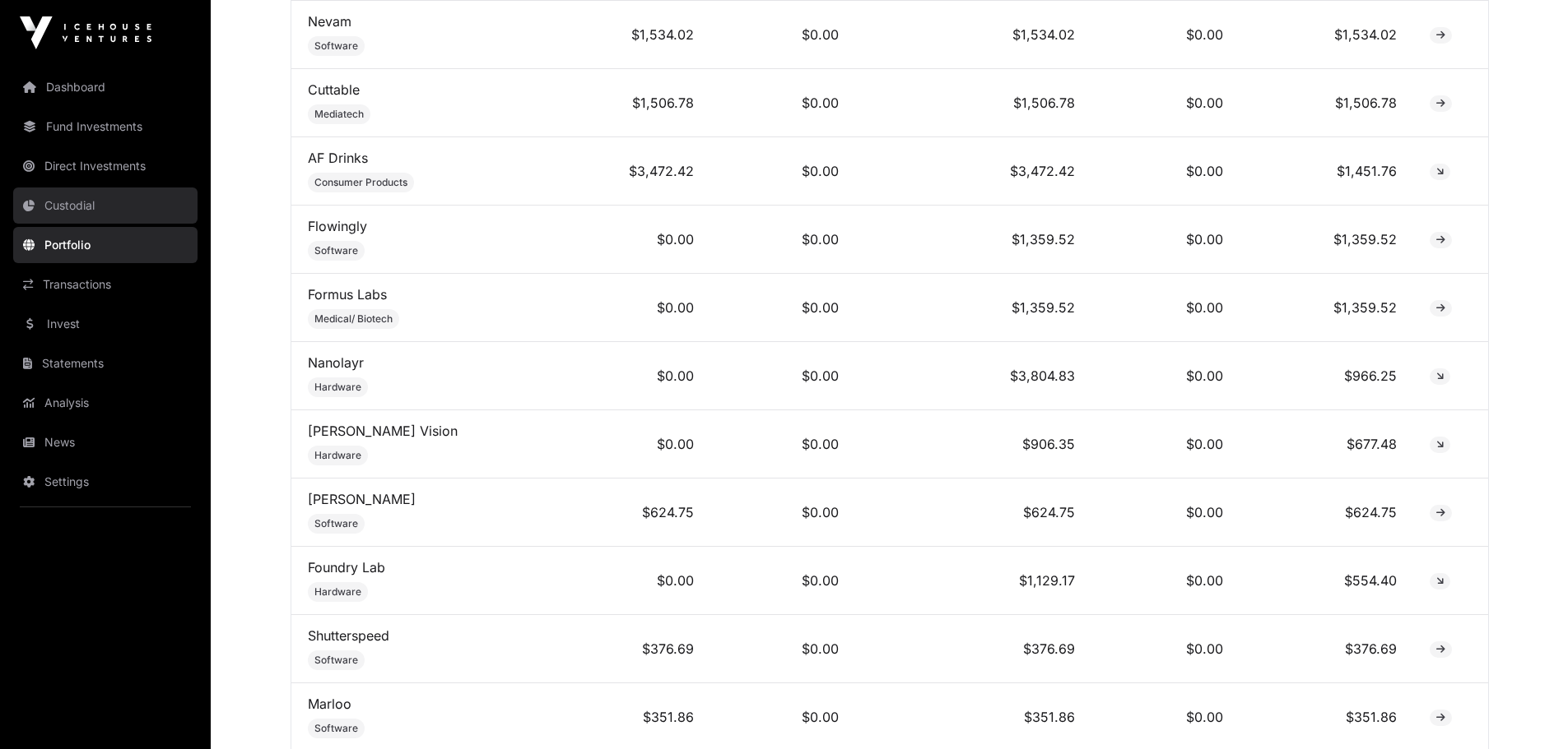
click at [74, 209] on link "Custodial" at bounding box center [105, 205] width 184 height 36
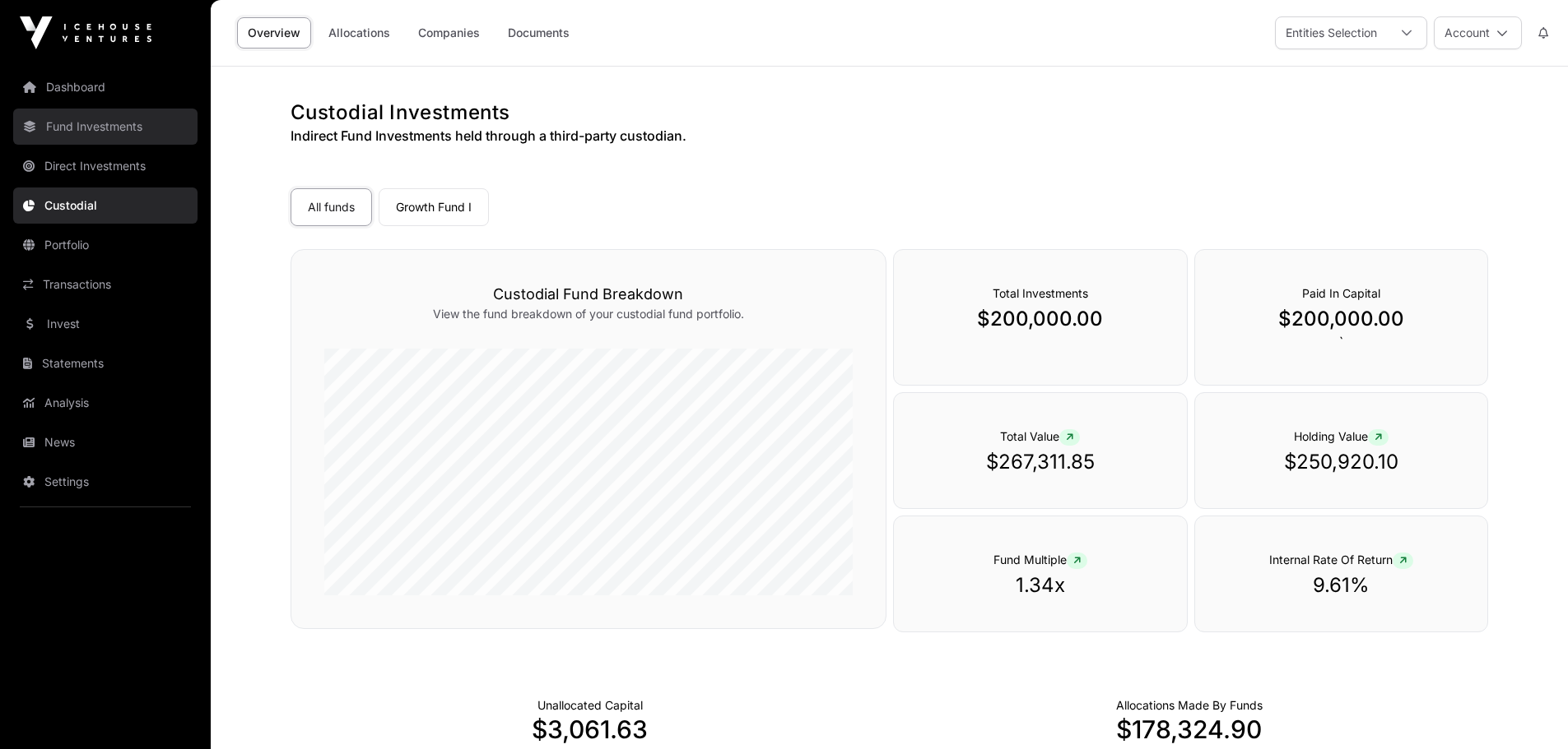
click at [67, 124] on link "Fund Investments" at bounding box center [105, 126] width 184 height 36
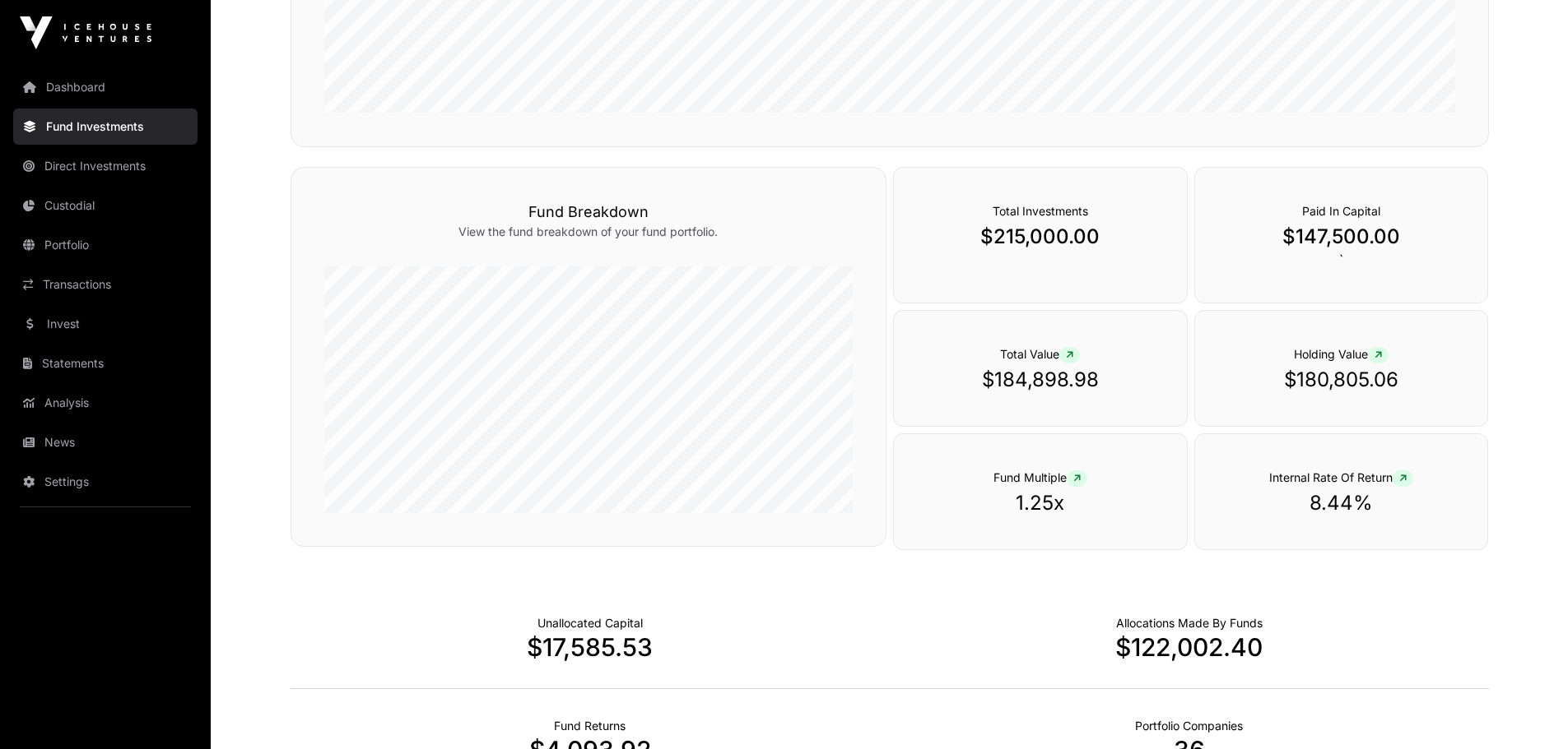
scroll to position [576, 0]
click at [74, 123] on link "Fund Investments" at bounding box center [105, 126] width 184 height 36
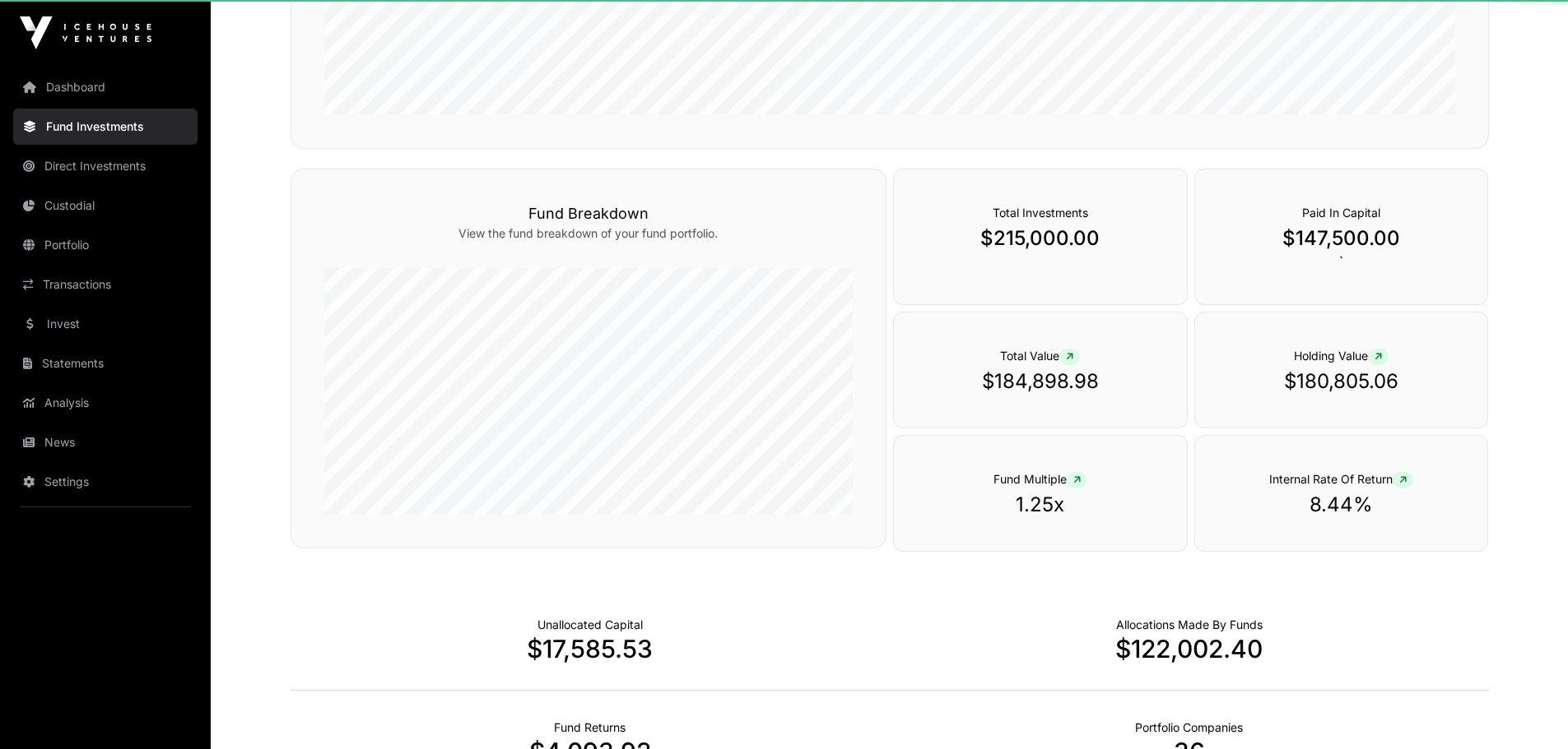
scroll to position [0, 0]
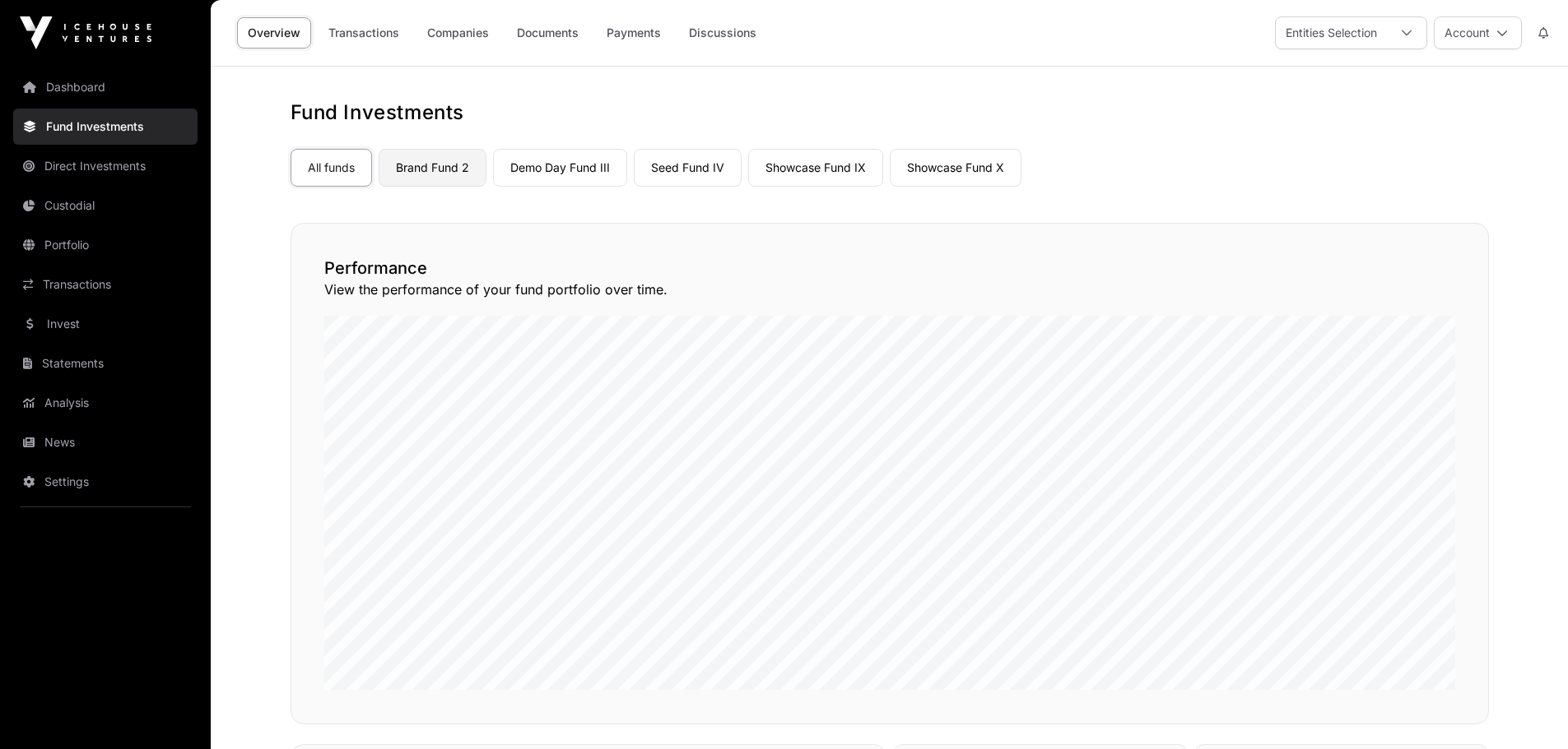
click at [424, 169] on link "Brand Fund 2" at bounding box center [432, 167] width 108 height 38
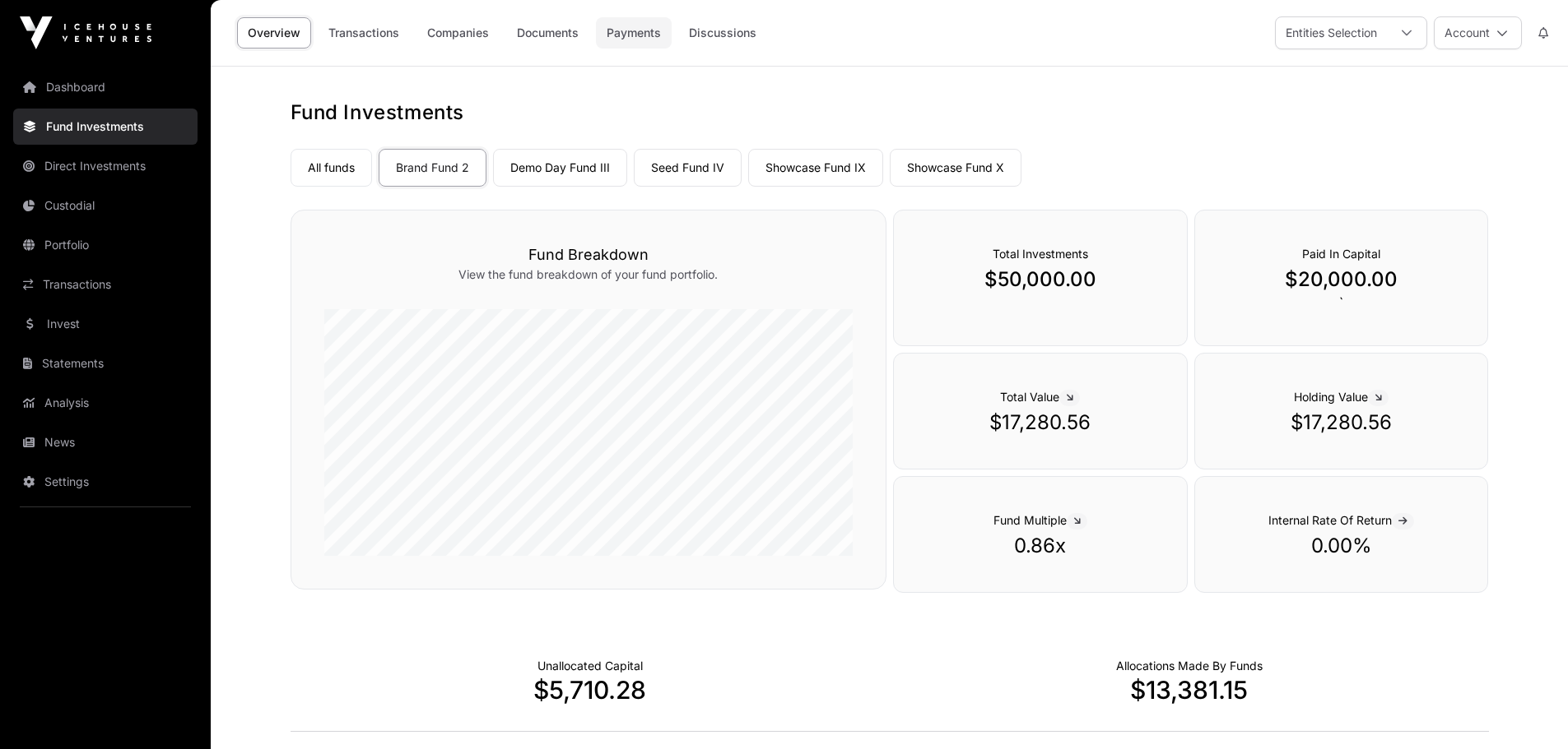
click at [644, 33] on link "Payments" at bounding box center [634, 33] width 75 height 32
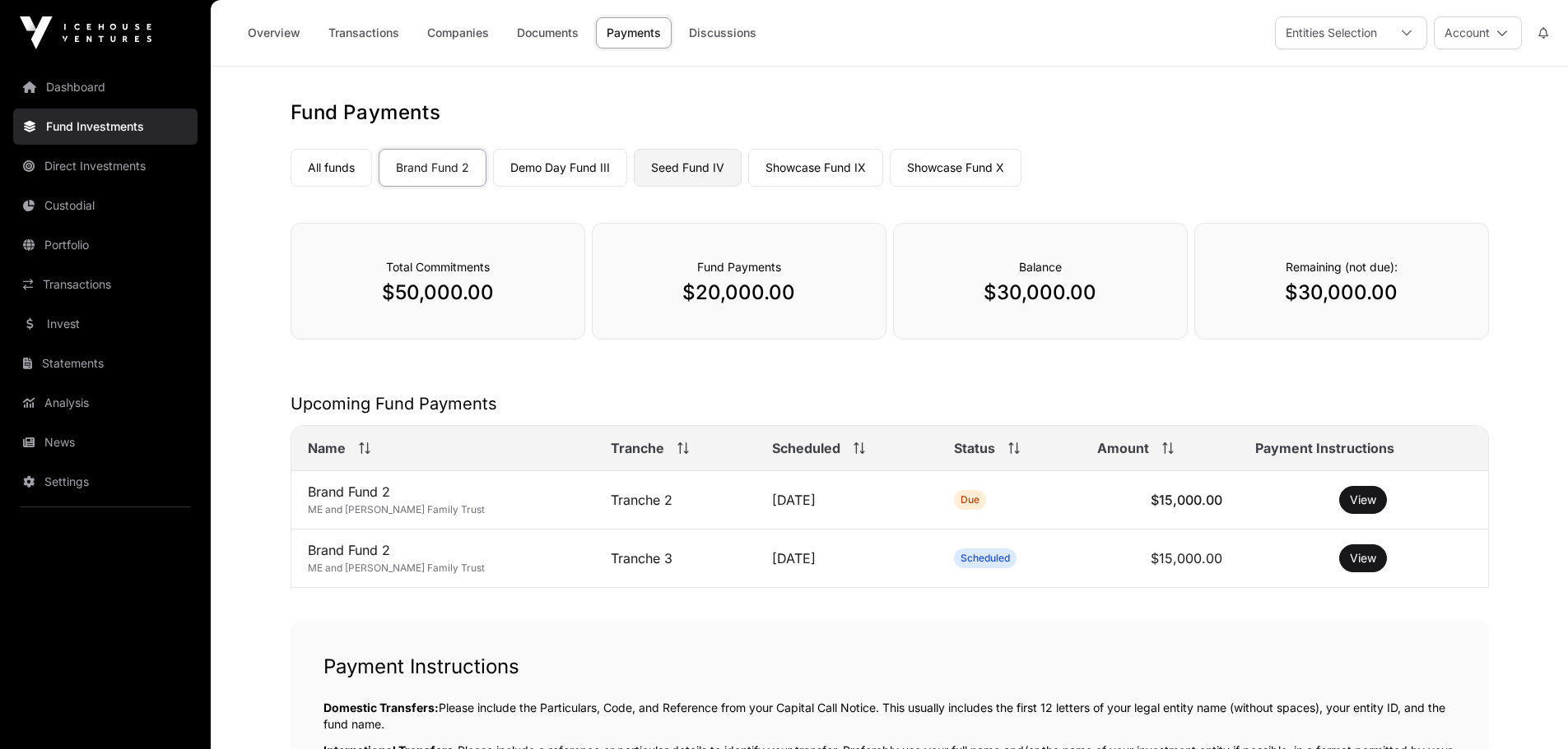
click at [687, 170] on link "Seed Fund IV" at bounding box center [687, 167] width 108 height 38
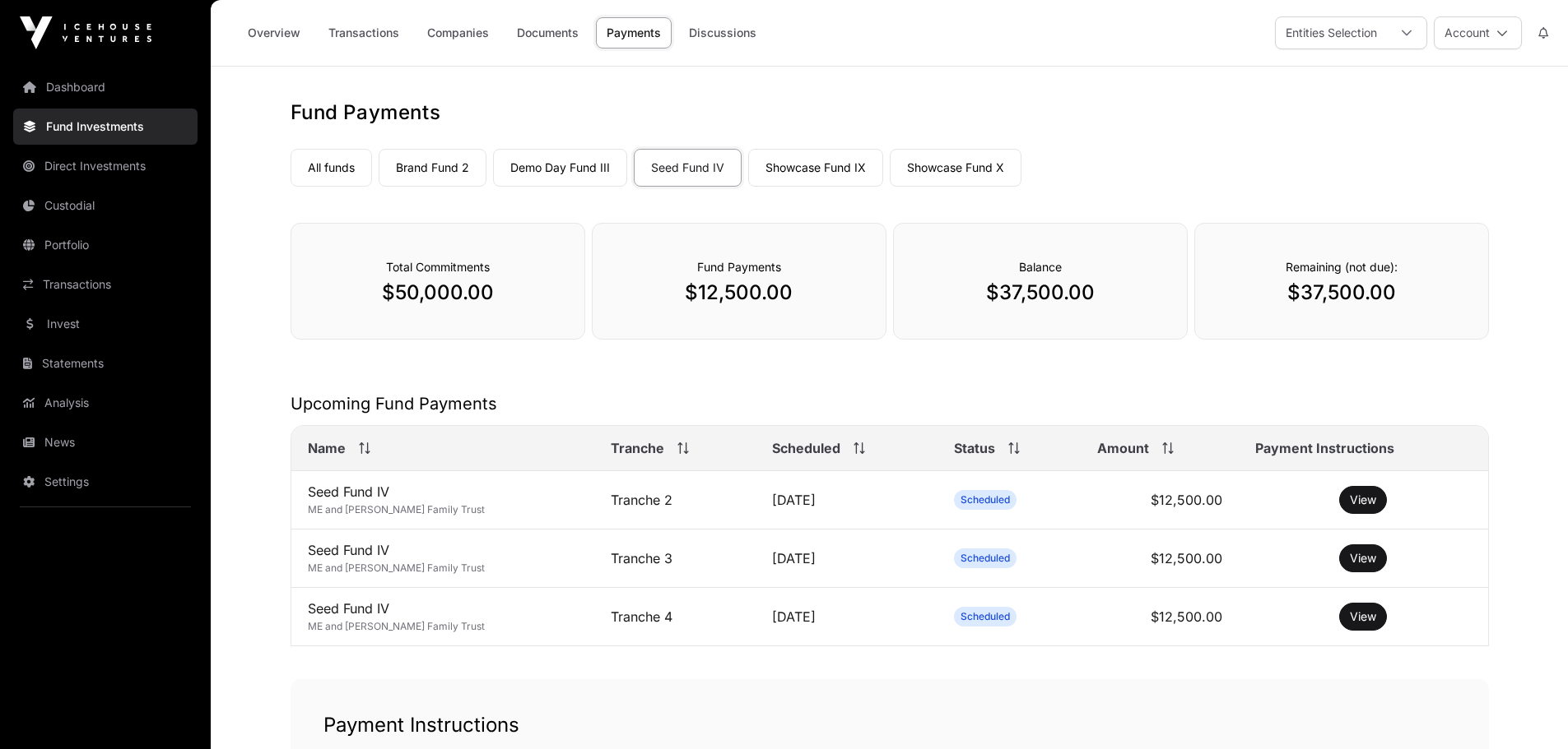
click at [70, 123] on link "Fund Investments" at bounding box center [105, 126] width 184 height 36
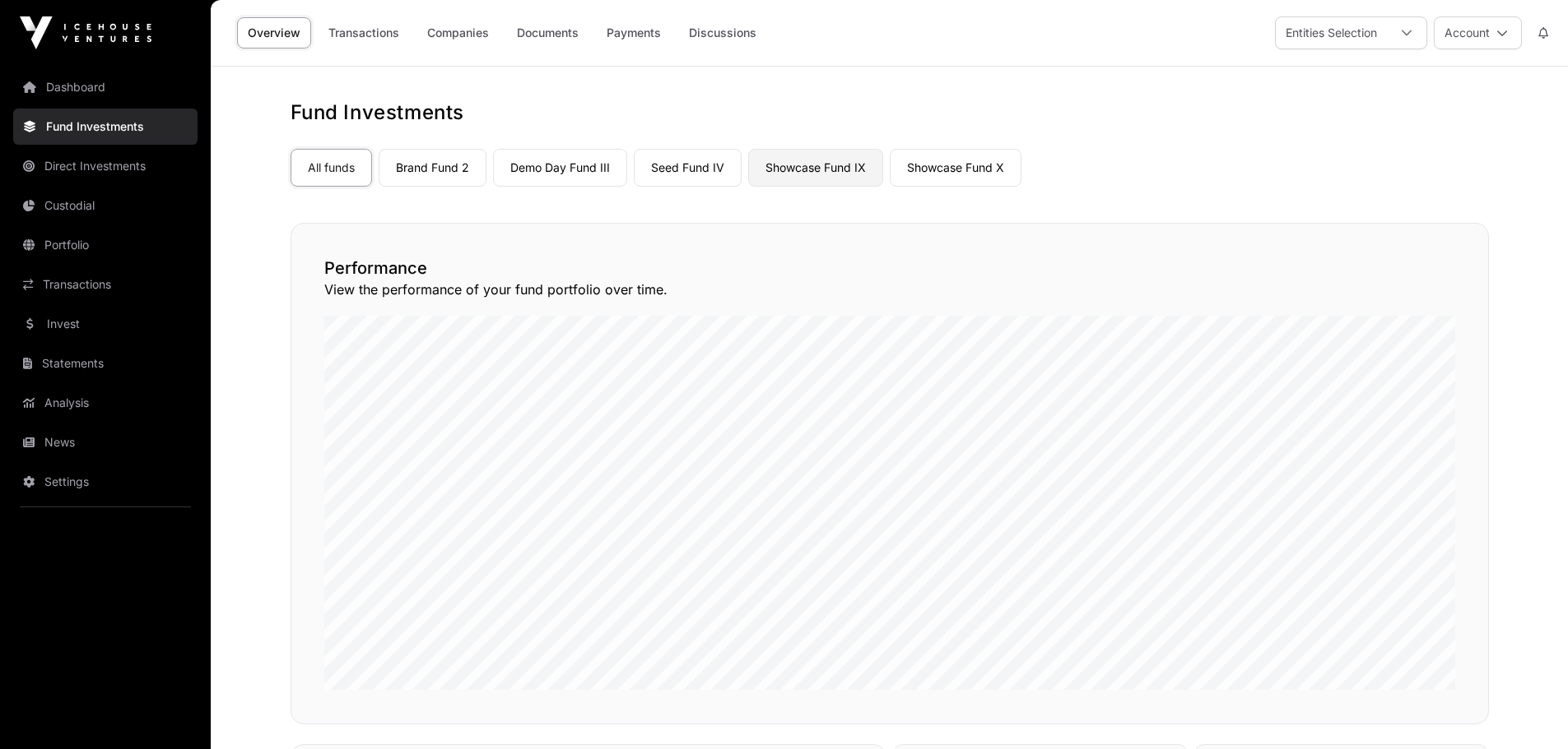
click at [831, 167] on link "Showcase Fund IX" at bounding box center [815, 167] width 135 height 38
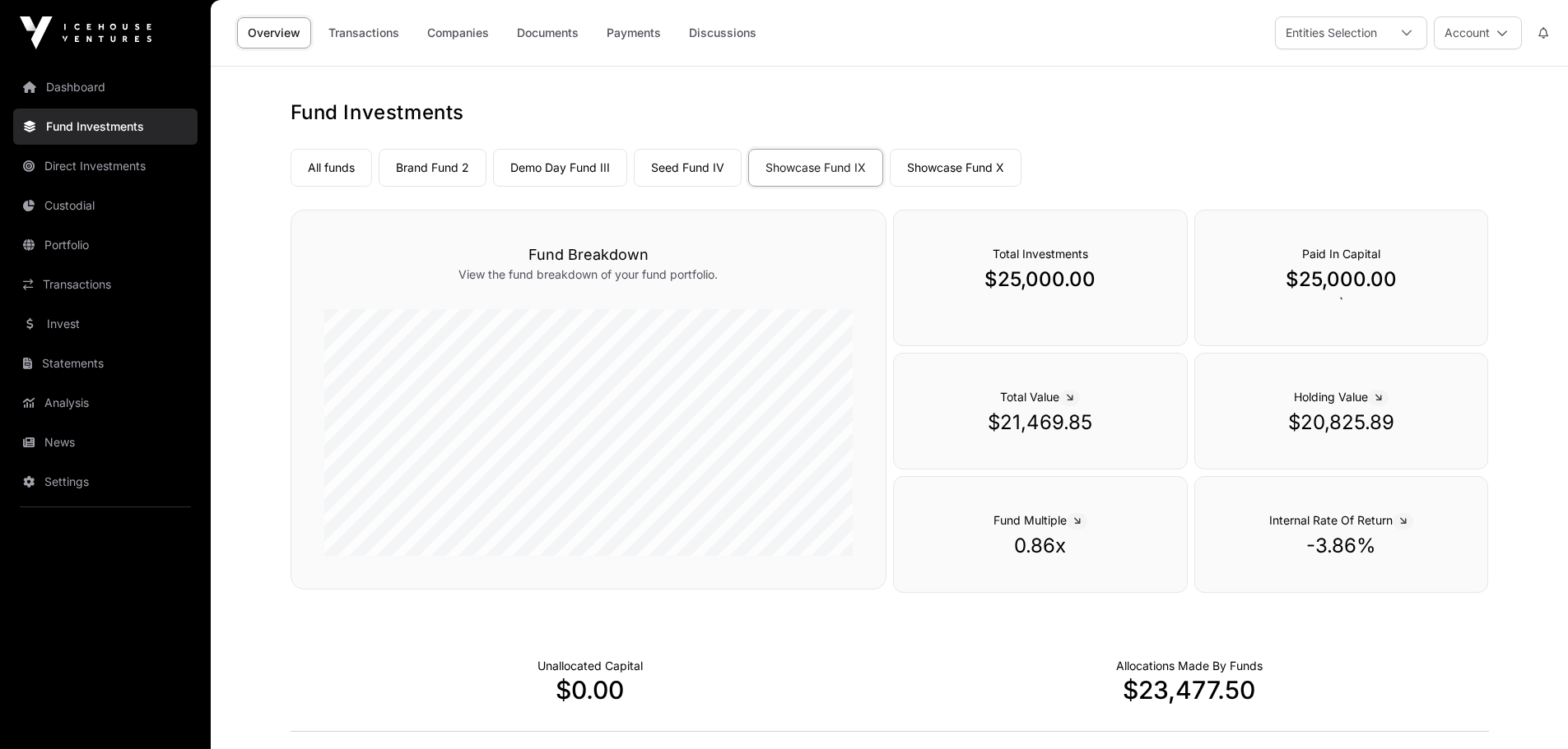
click at [933, 167] on link "Showcase Fund X" at bounding box center [955, 167] width 131 height 38
click at [102, 25] on img at bounding box center [86, 33] width 131 height 33
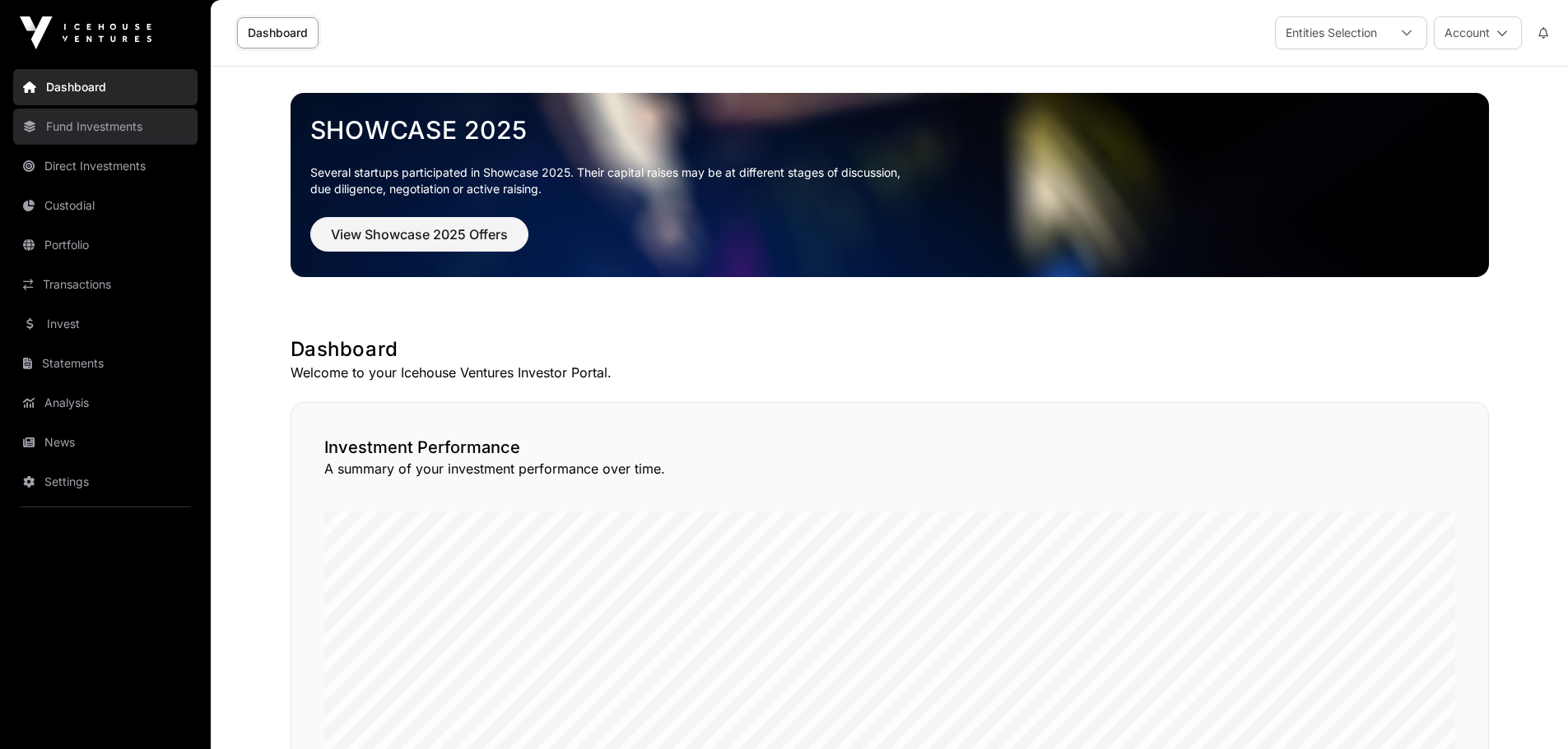
click at [79, 128] on link "Fund Investments" at bounding box center [105, 126] width 184 height 36
